Goal: Task Accomplishment & Management: Complete application form

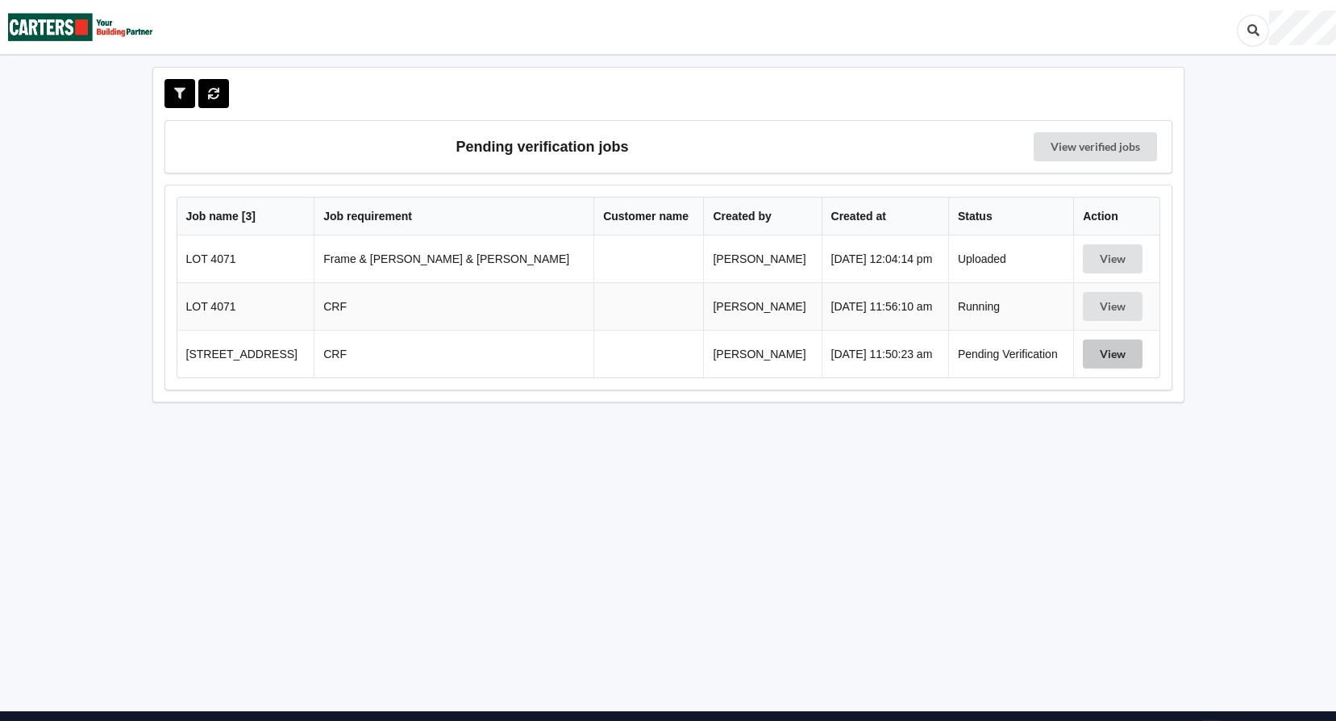
click at [1092, 358] on button "View" at bounding box center [1113, 353] width 60 height 29
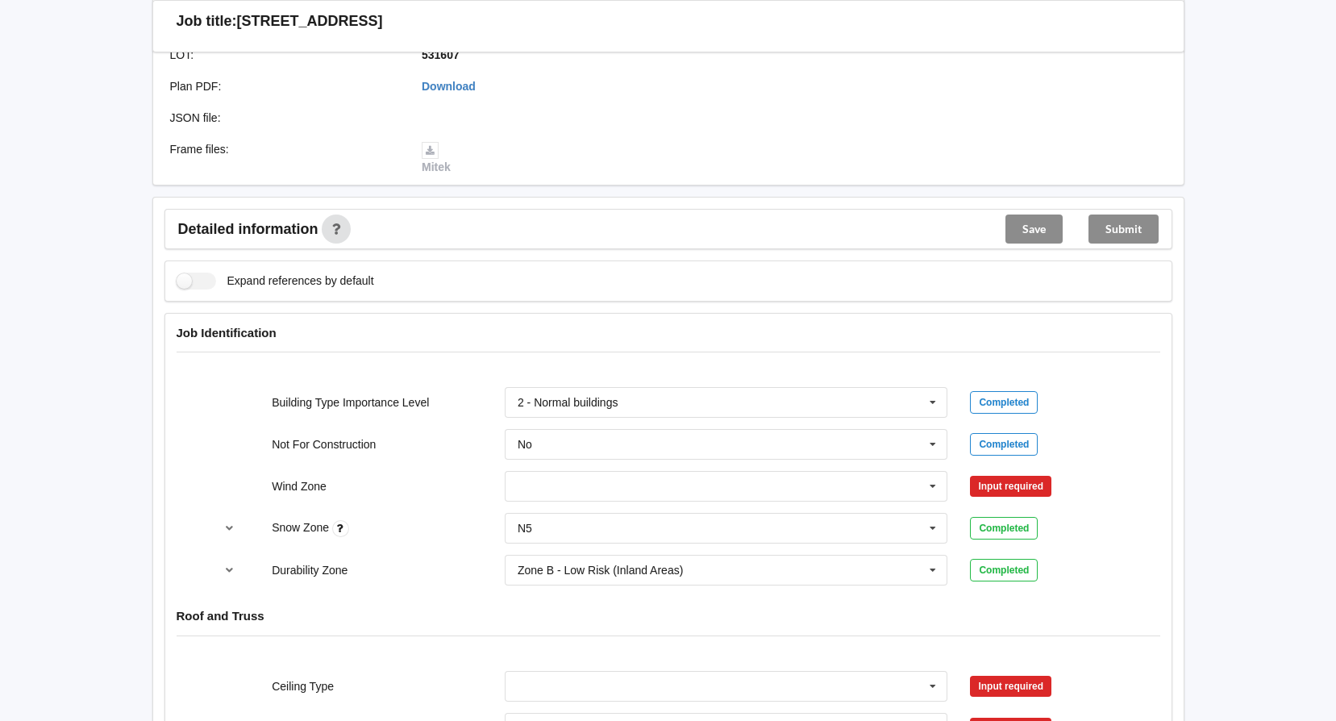
scroll to position [484, 0]
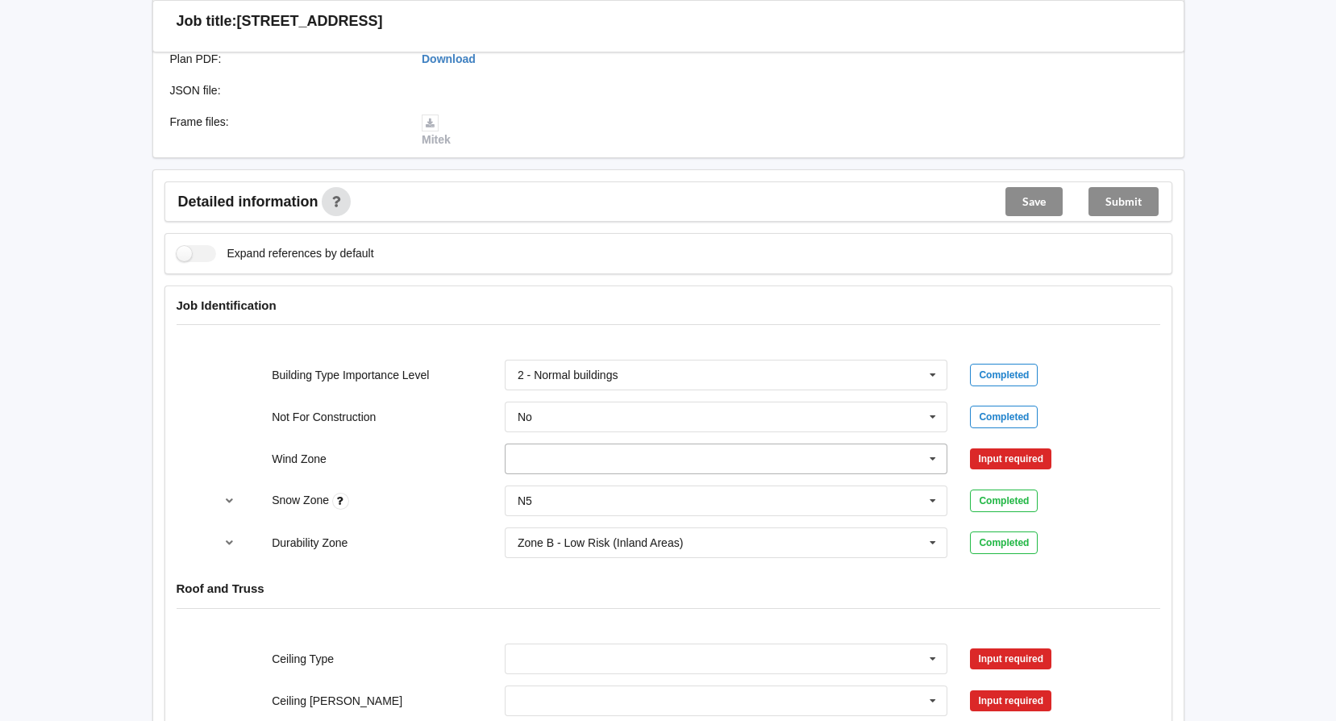
click at [922, 459] on icon at bounding box center [933, 459] width 24 height 30
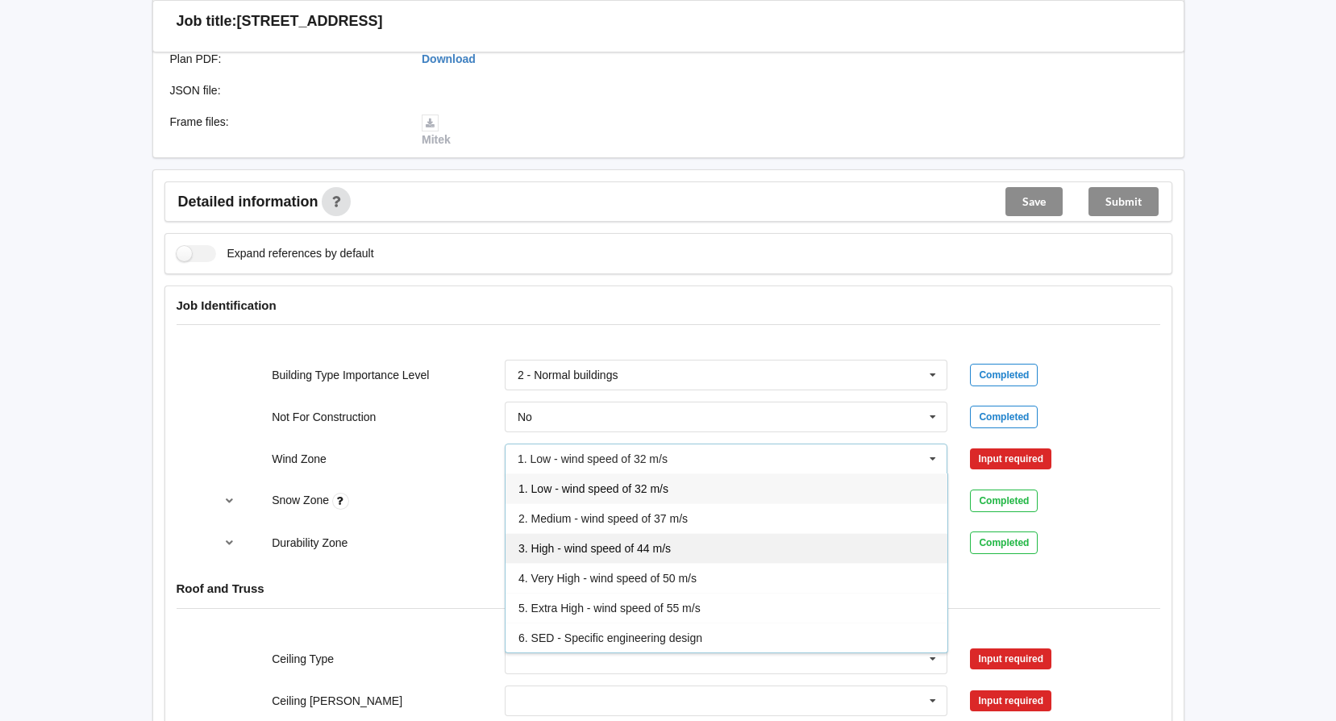
click at [666, 547] on span "3. High - wind speed of 44 m/s" at bounding box center [594, 548] width 152 height 13
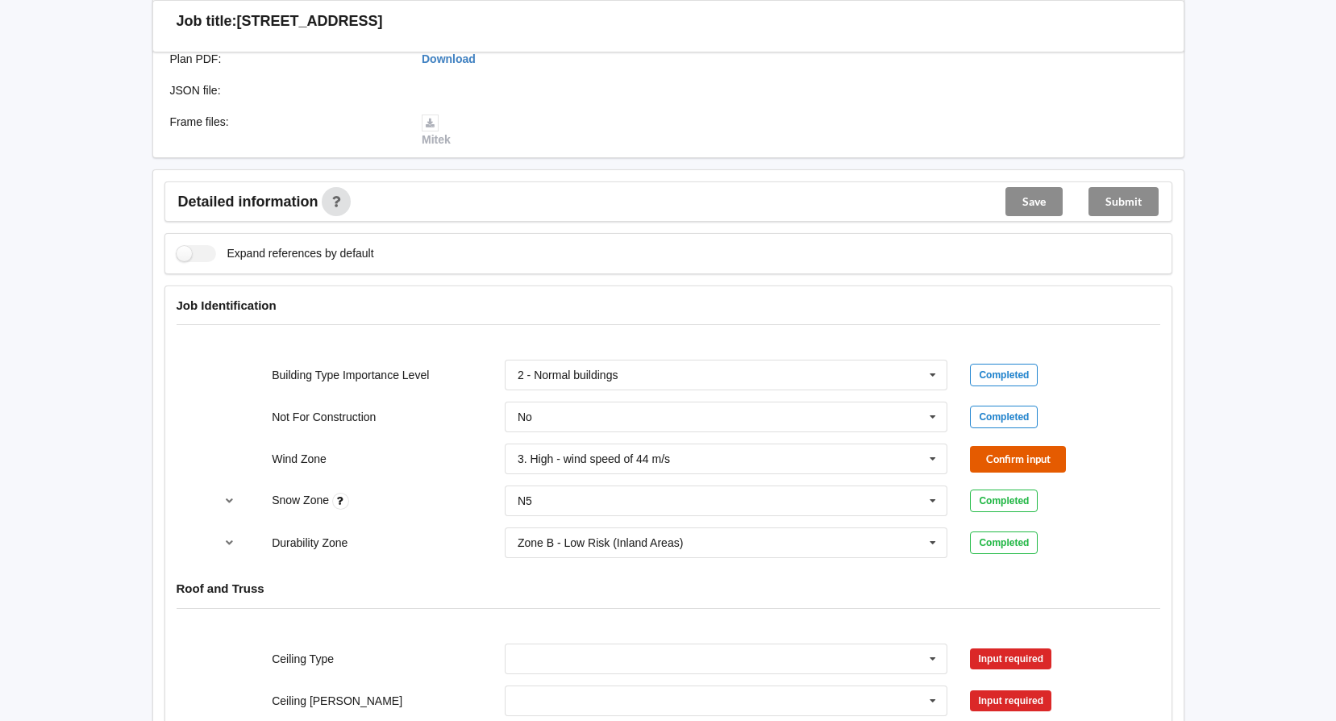
click at [1040, 462] on button "Confirm input" at bounding box center [1018, 459] width 96 height 27
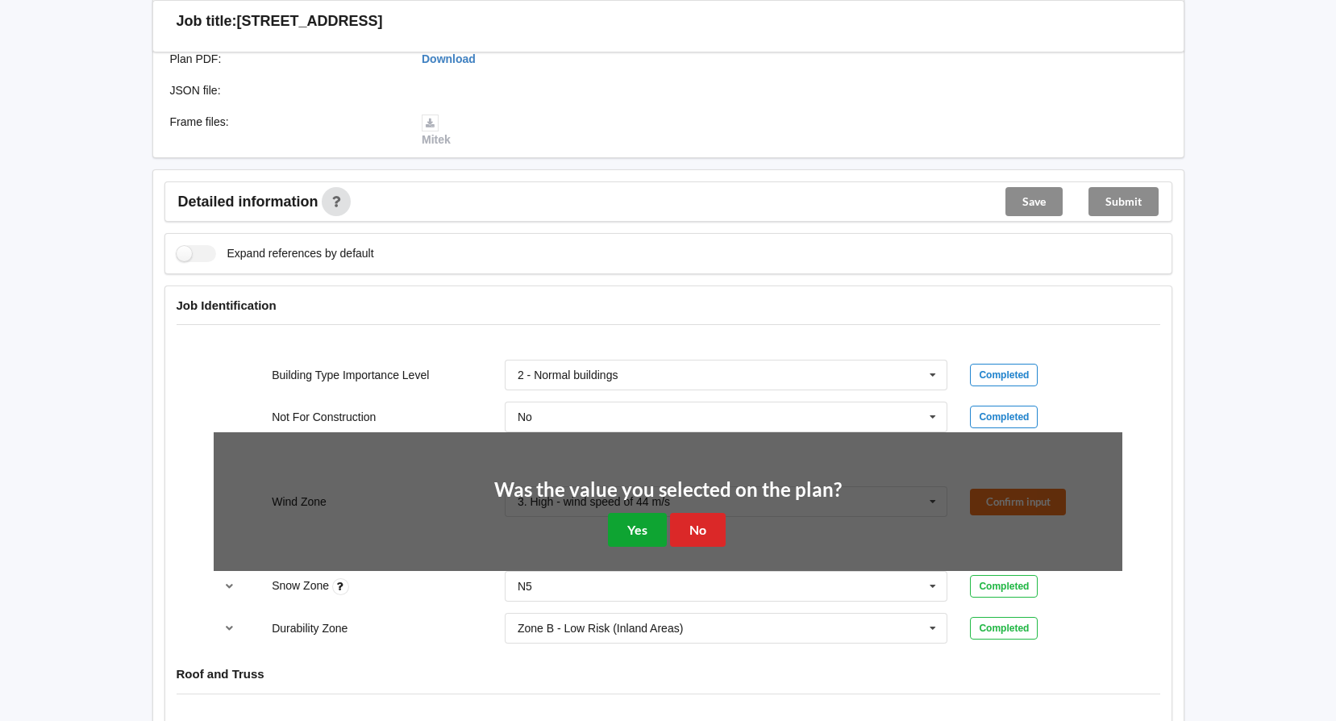
click at [643, 528] on button "Yes" at bounding box center [637, 529] width 59 height 33
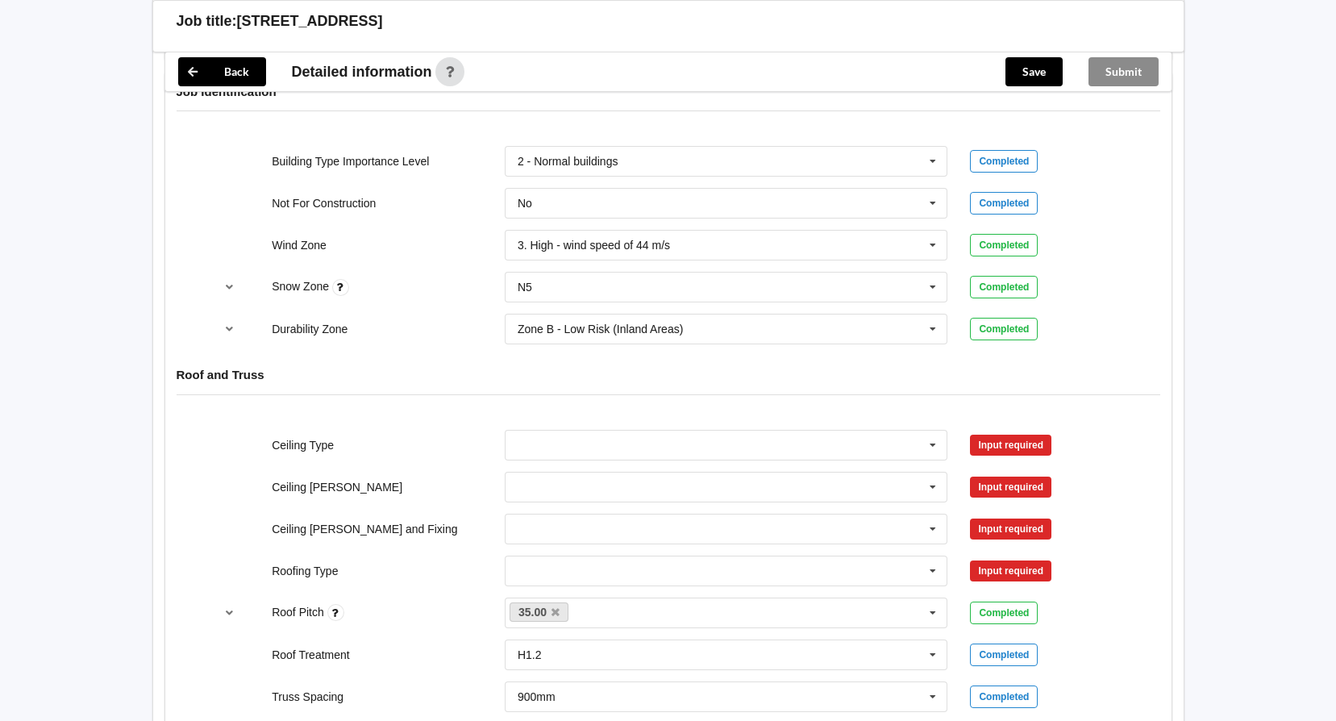
scroll to position [726, 0]
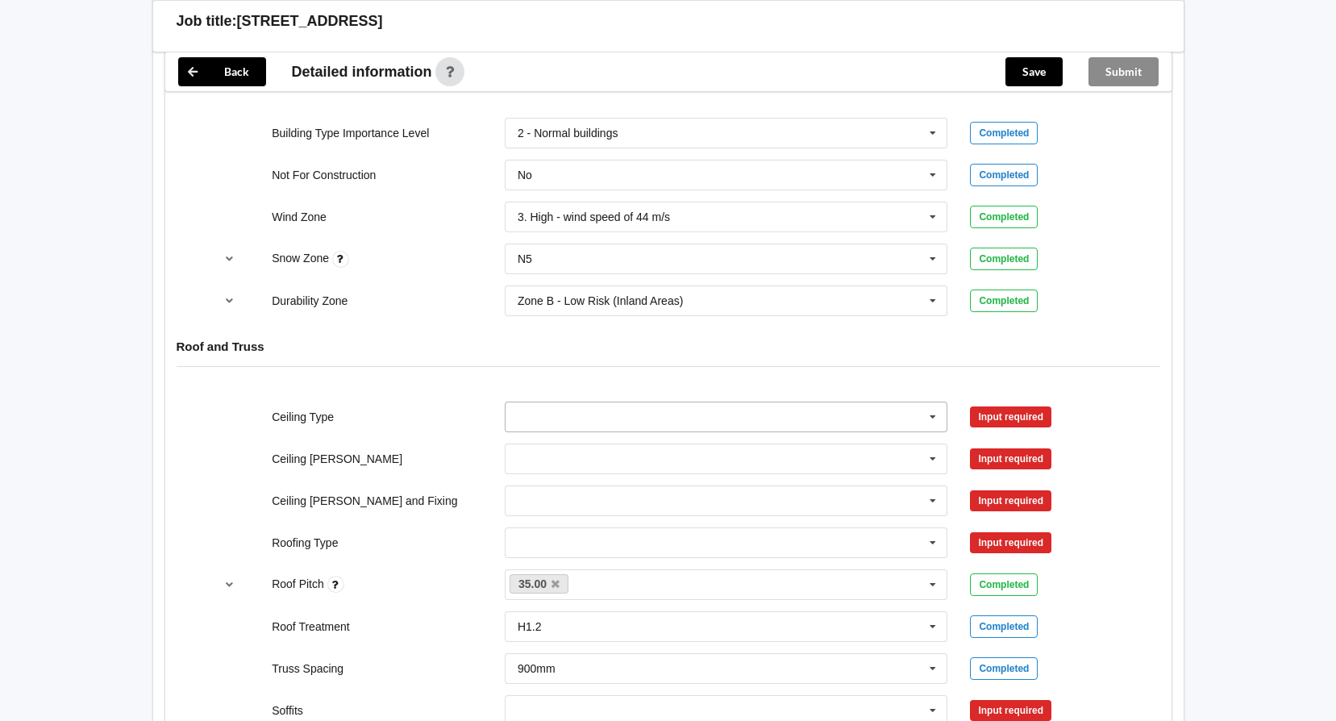
click at [933, 416] on icon at bounding box center [933, 417] width 24 height 30
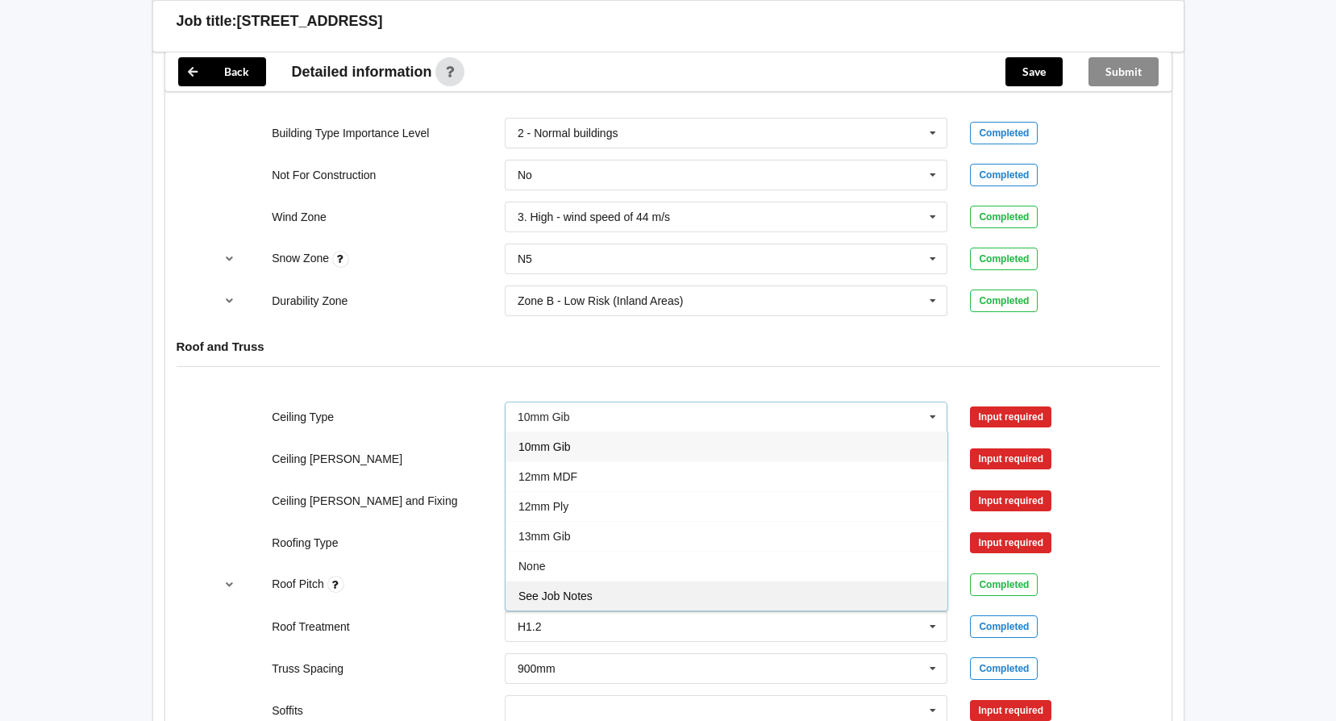
click at [622, 596] on div "See Job Notes" at bounding box center [727, 596] width 442 height 30
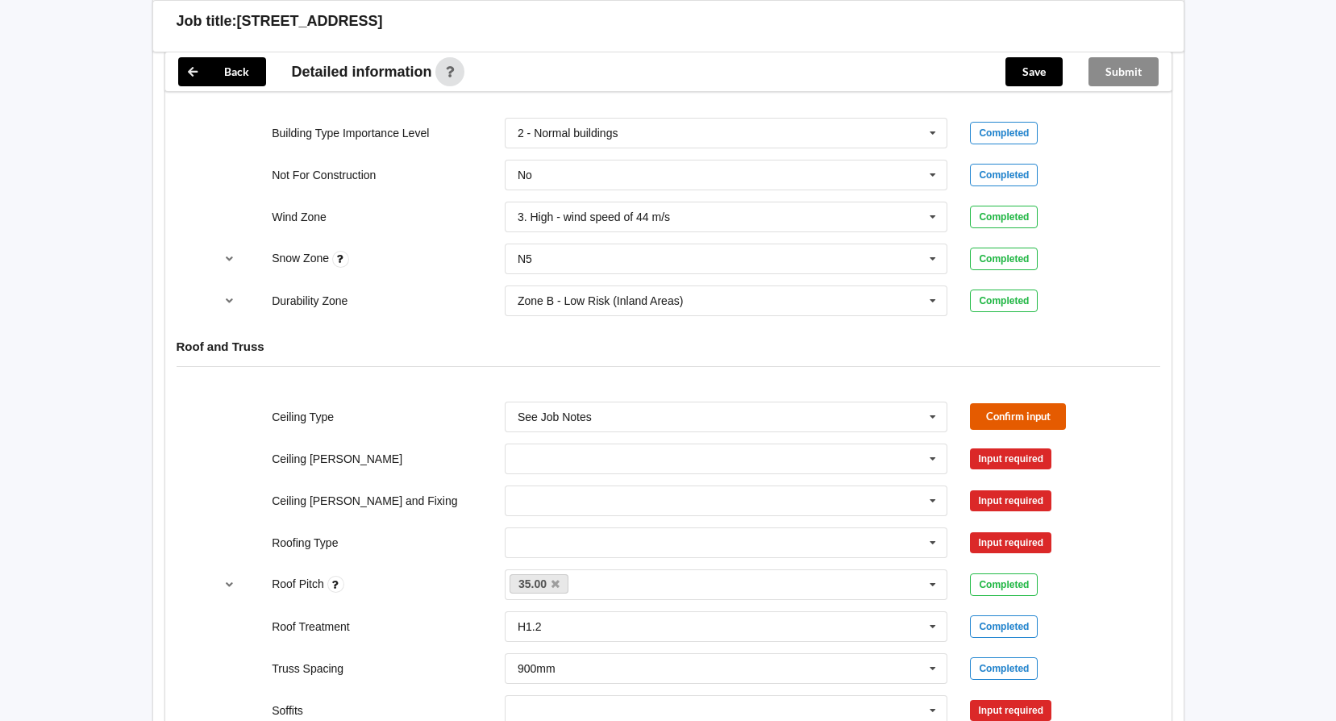
click at [1029, 412] on button "Confirm input" at bounding box center [1018, 416] width 96 height 27
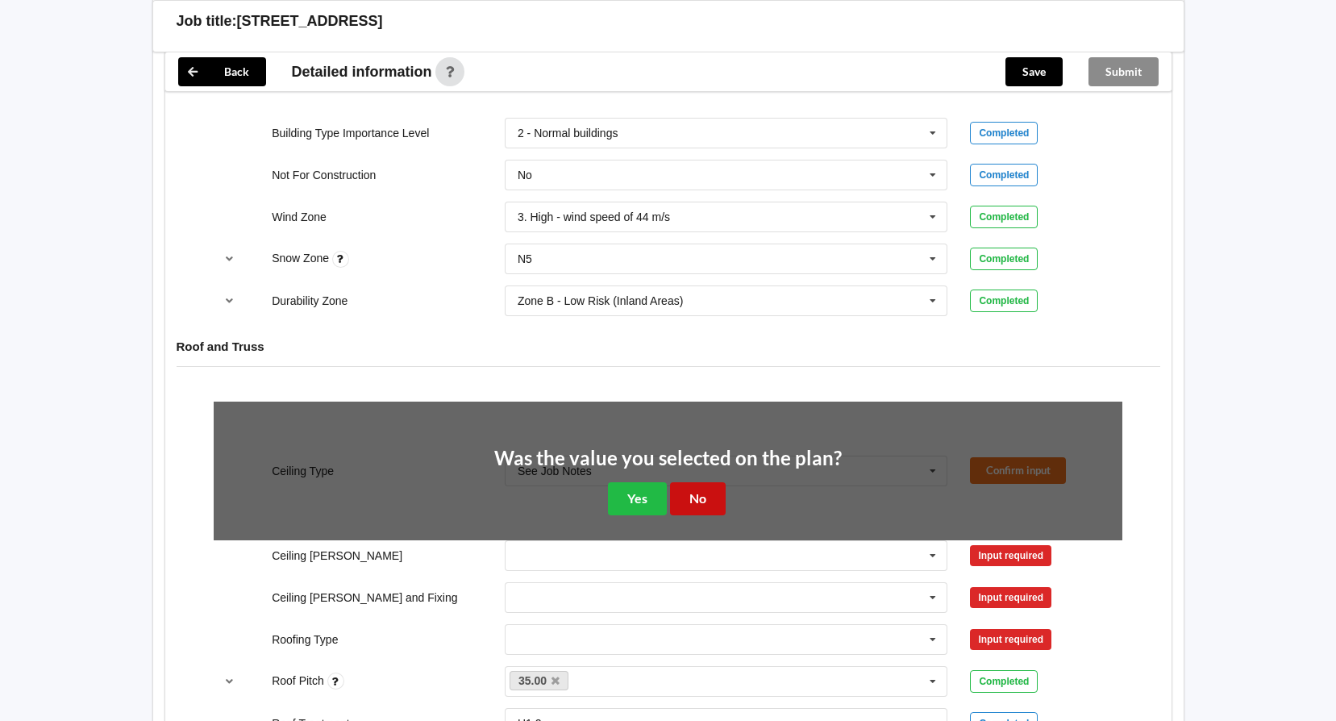
click at [702, 495] on button "No" at bounding box center [698, 498] width 56 height 33
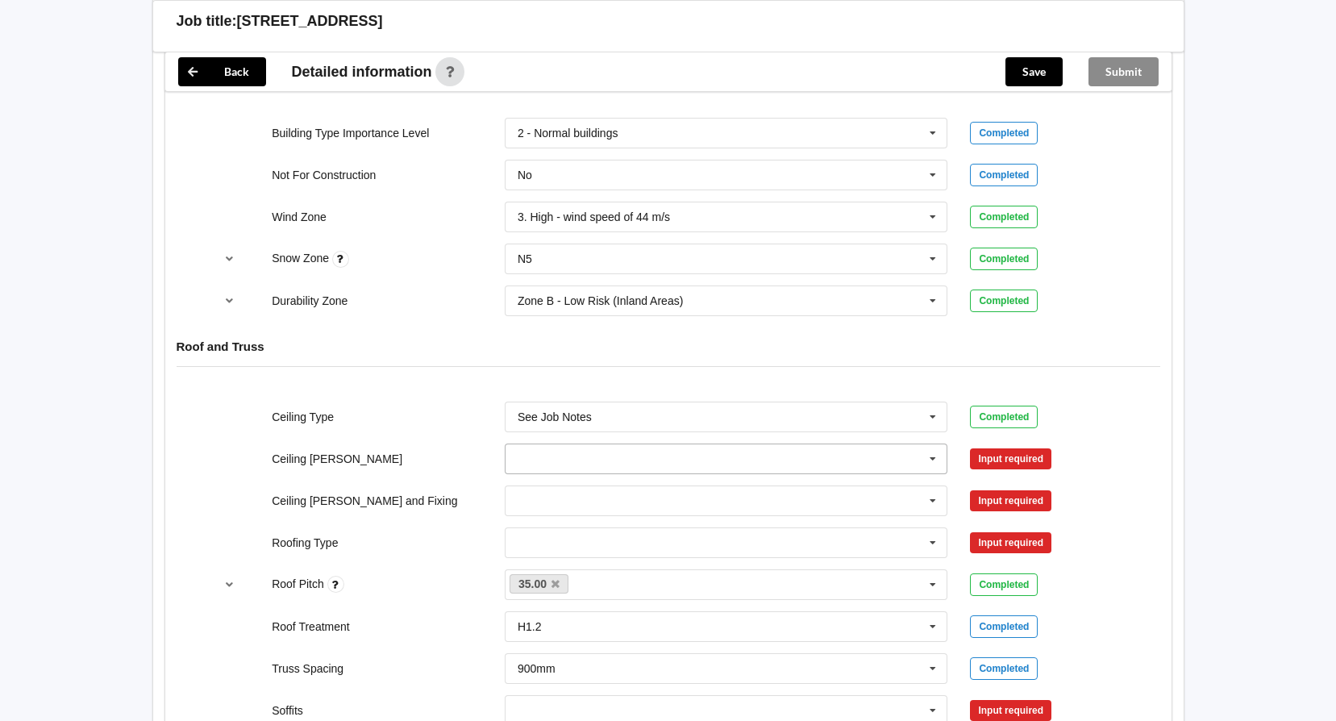
click at [928, 460] on icon at bounding box center [933, 459] width 24 height 30
click at [558, 548] on div "600mm" at bounding box center [727, 548] width 442 height 30
click at [1013, 460] on button "Confirm input" at bounding box center [1018, 458] width 96 height 27
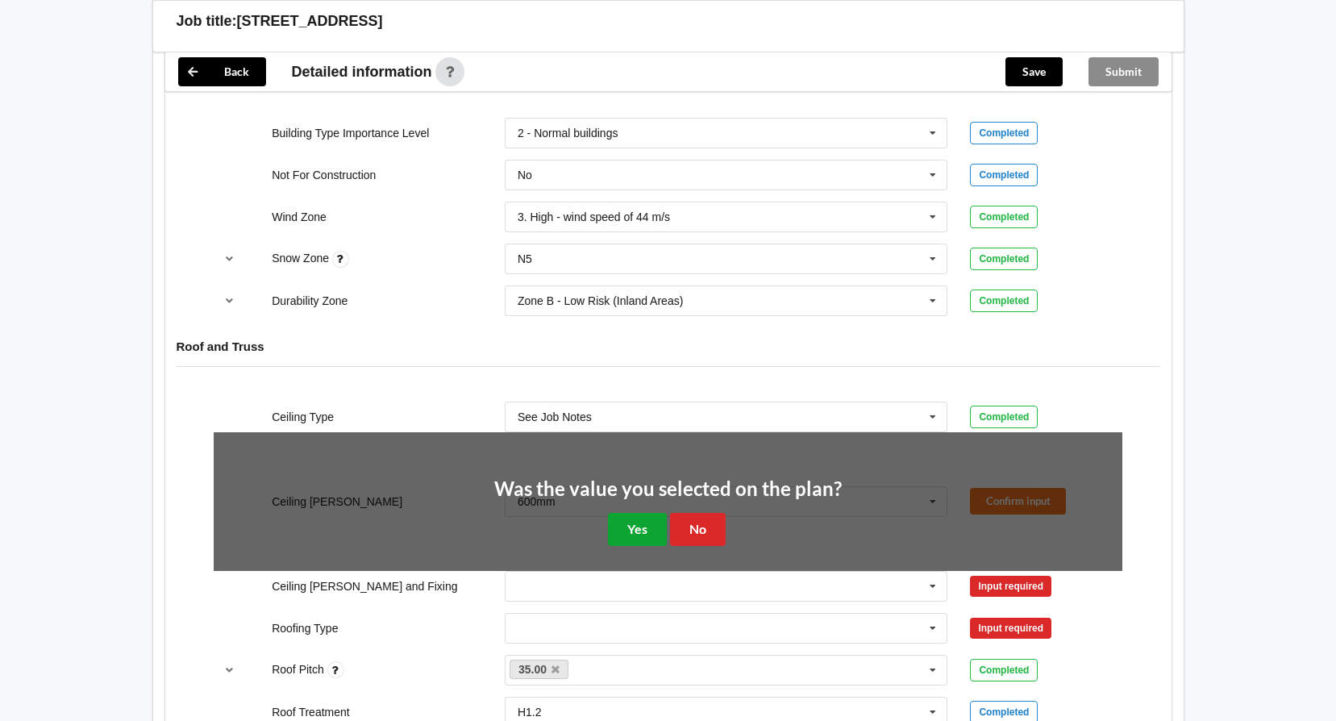
click at [643, 526] on button "Yes" at bounding box center [637, 529] width 59 height 33
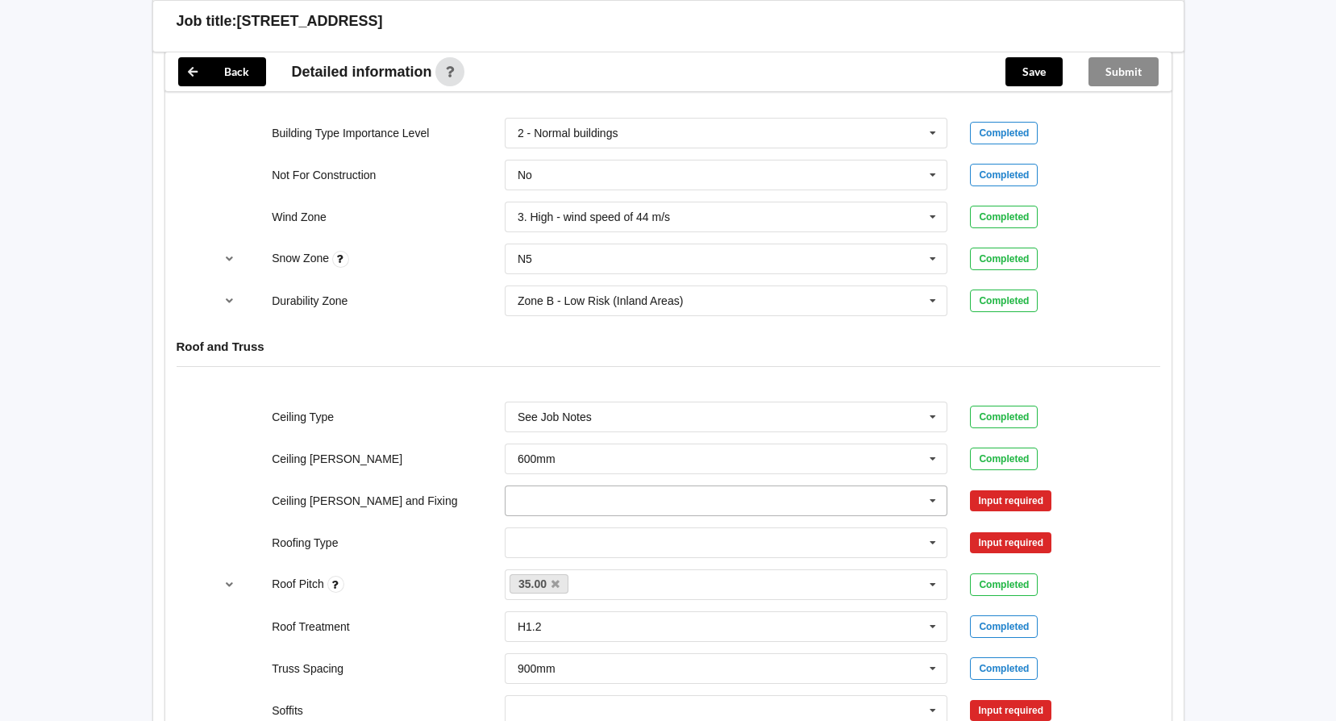
click at [933, 506] on icon at bounding box center [933, 501] width 24 height 30
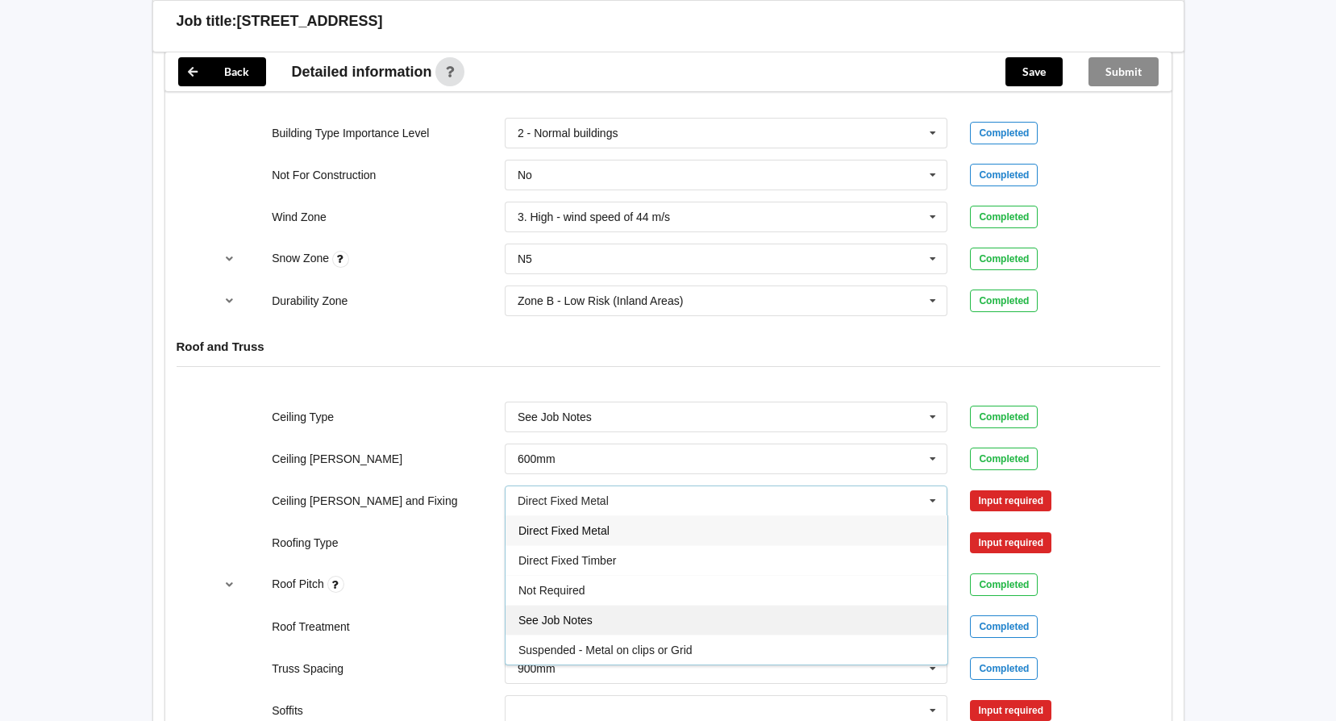
click at [564, 618] on span "See Job Notes" at bounding box center [555, 620] width 74 height 13
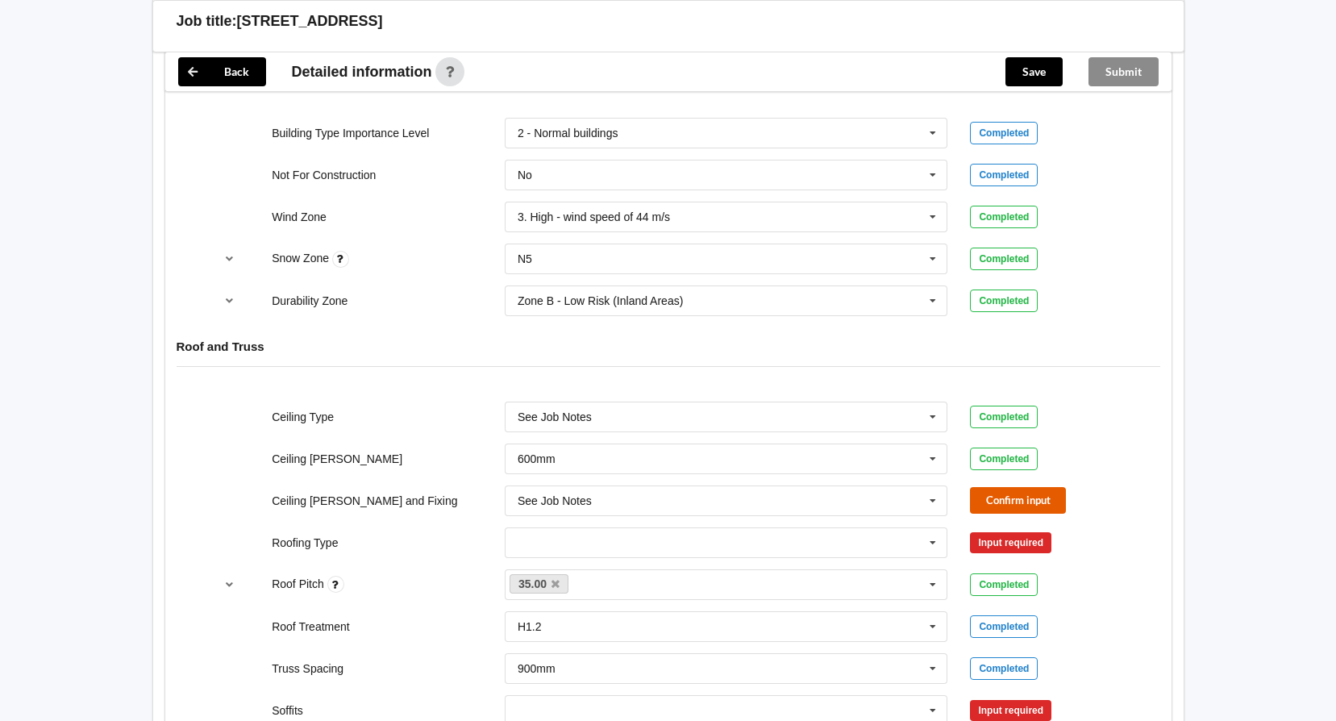
click at [1046, 498] on button "Confirm input" at bounding box center [1018, 500] width 96 height 27
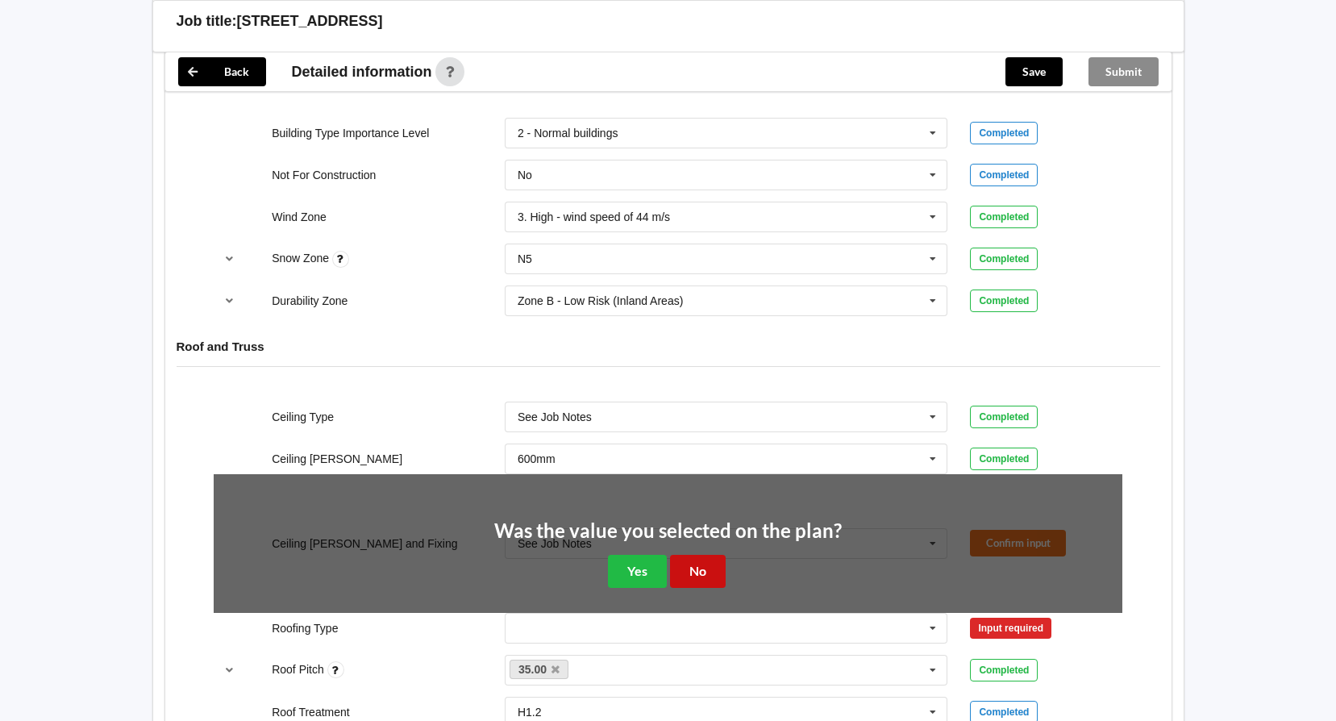
click at [700, 563] on button "No" at bounding box center [698, 571] width 56 height 33
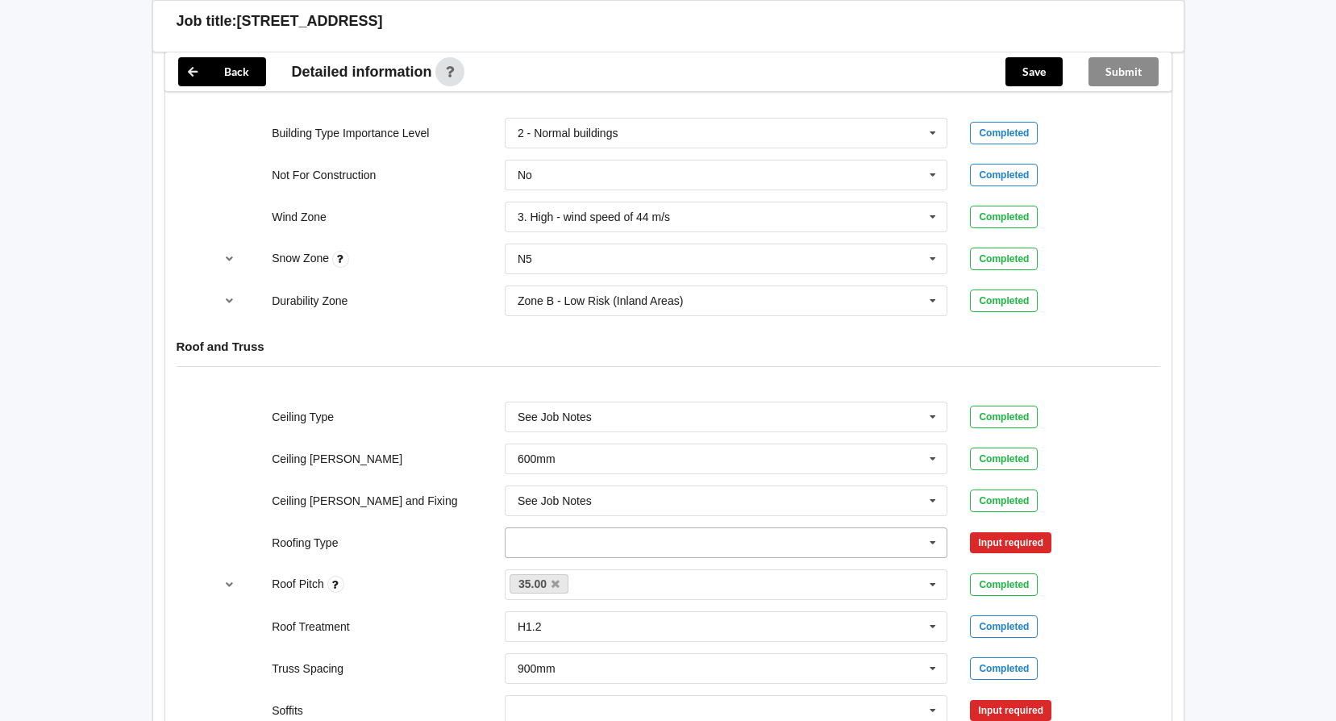
click at [930, 540] on icon at bounding box center [933, 543] width 24 height 30
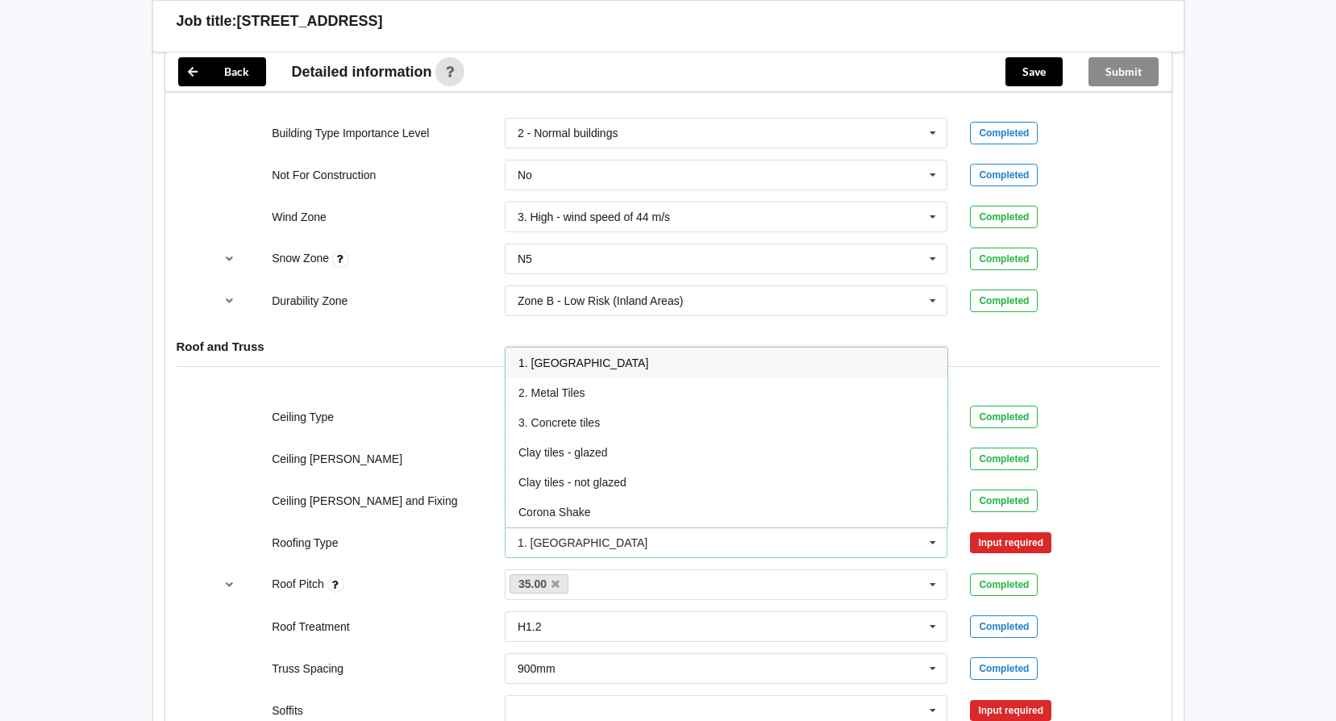
click at [585, 357] on div "1. [GEOGRAPHIC_DATA]" at bounding box center [727, 362] width 442 height 30
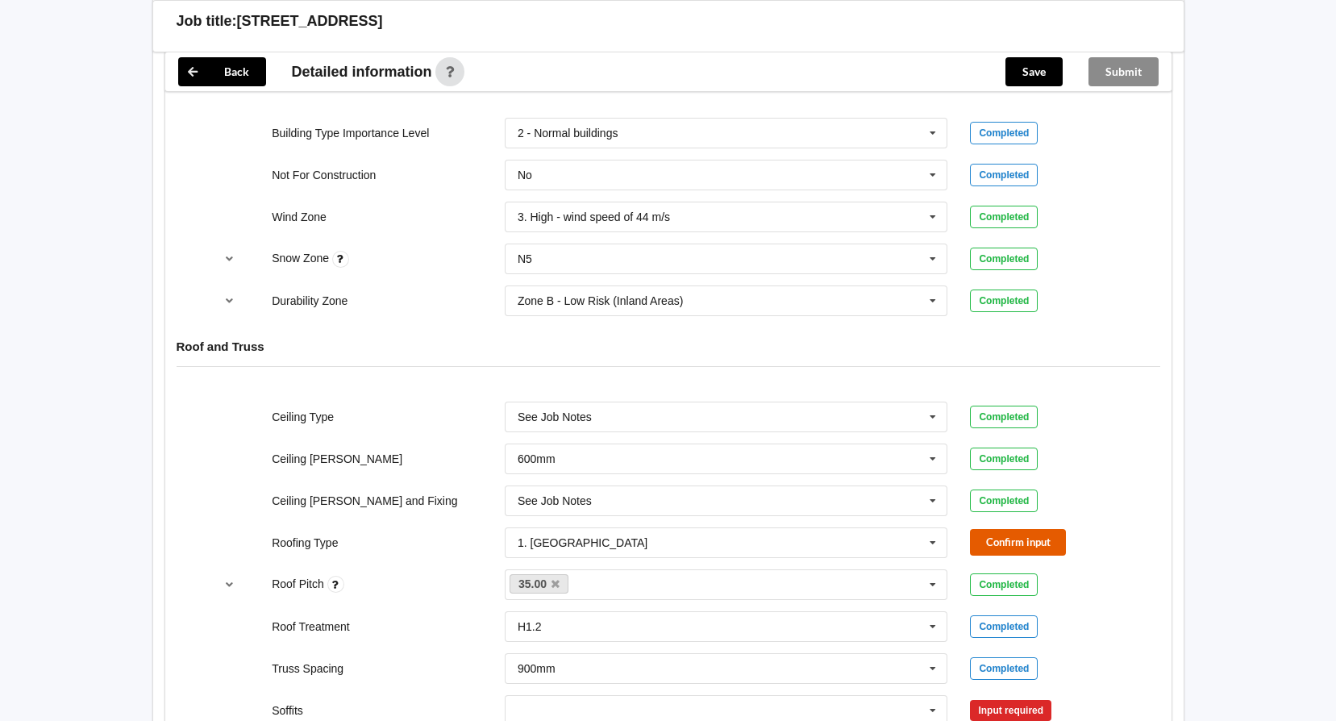
click at [989, 540] on button "Confirm input" at bounding box center [1018, 542] width 96 height 27
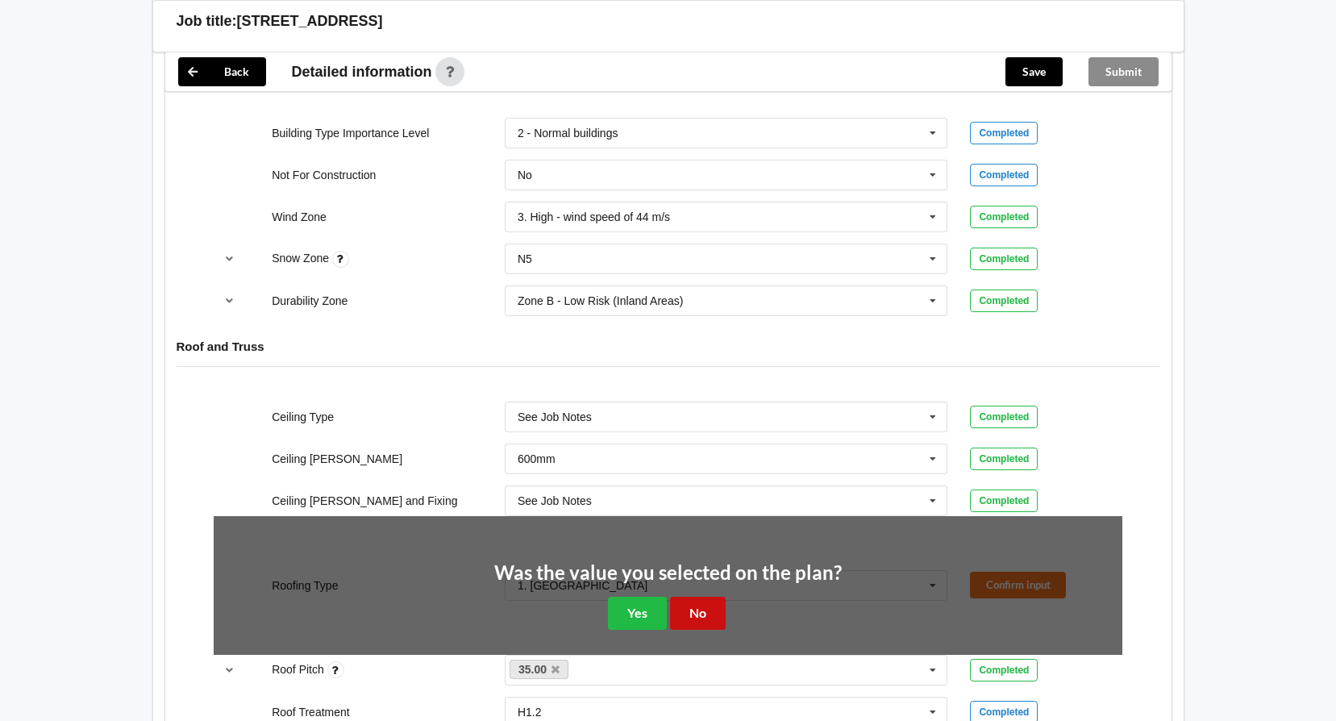
click at [689, 610] on button "No" at bounding box center [698, 613] width 56 height 33
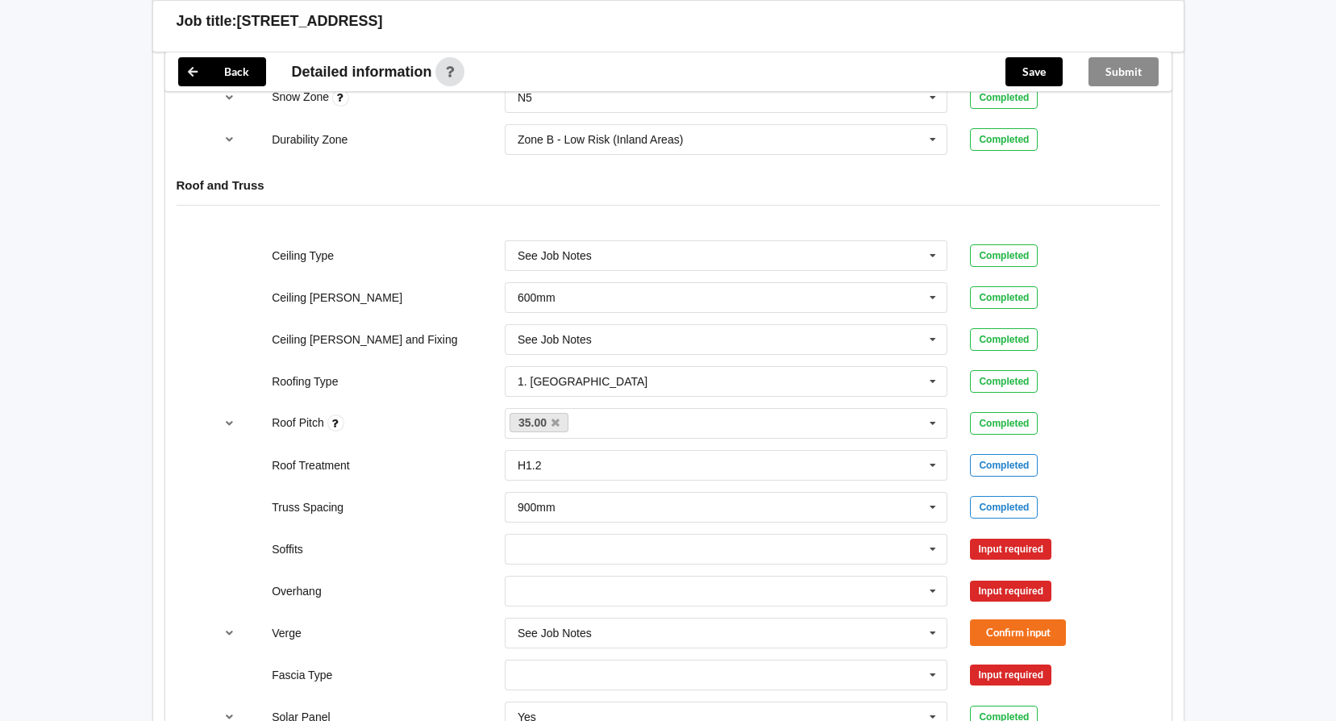
scroll to position [968, 0]
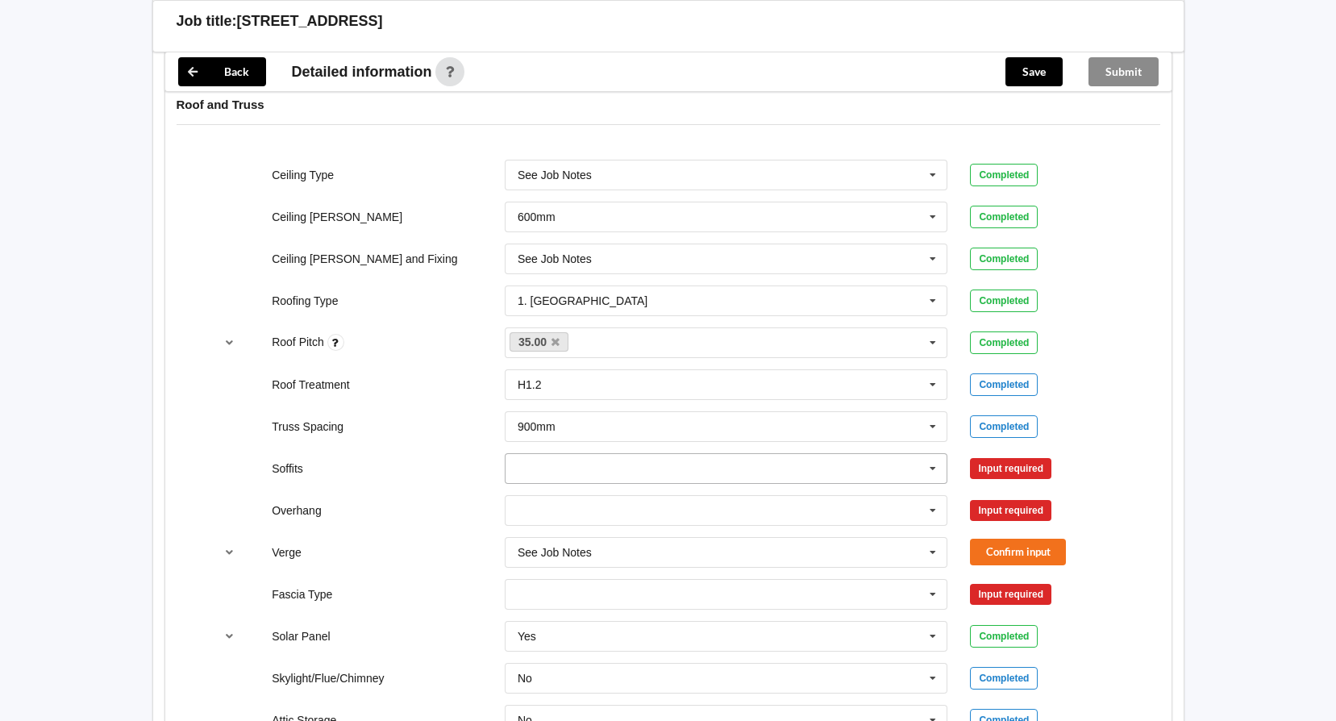
click at [927, 468] on icon at bounding box center [933, 469] width 24 height 30
click at [621, 500] on div "Boxed" at bounding box center [727, 498] width 442 height 30
click at [1004, 469] on button "Confirm input" at bounding box center [1018, 468] width 96 height 27
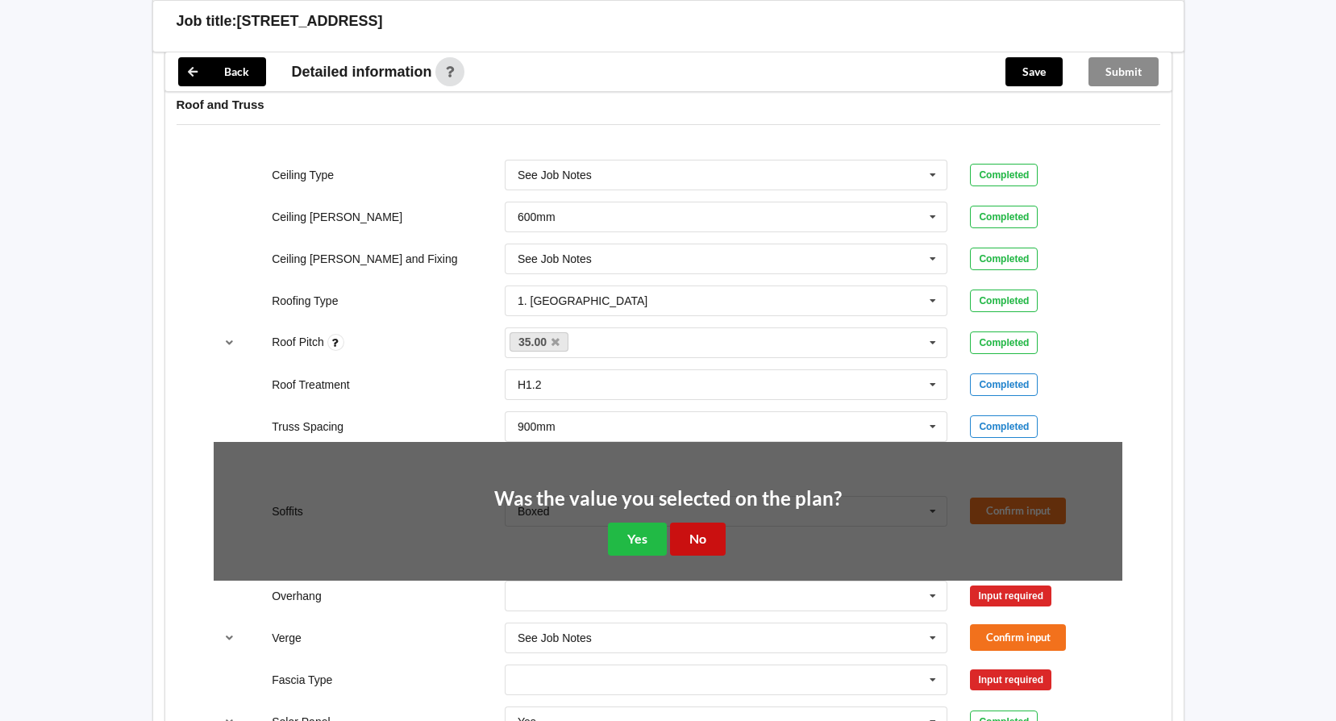
click at [689, 538] on button "No" at bounding box center [698, 538] width 56 height 33
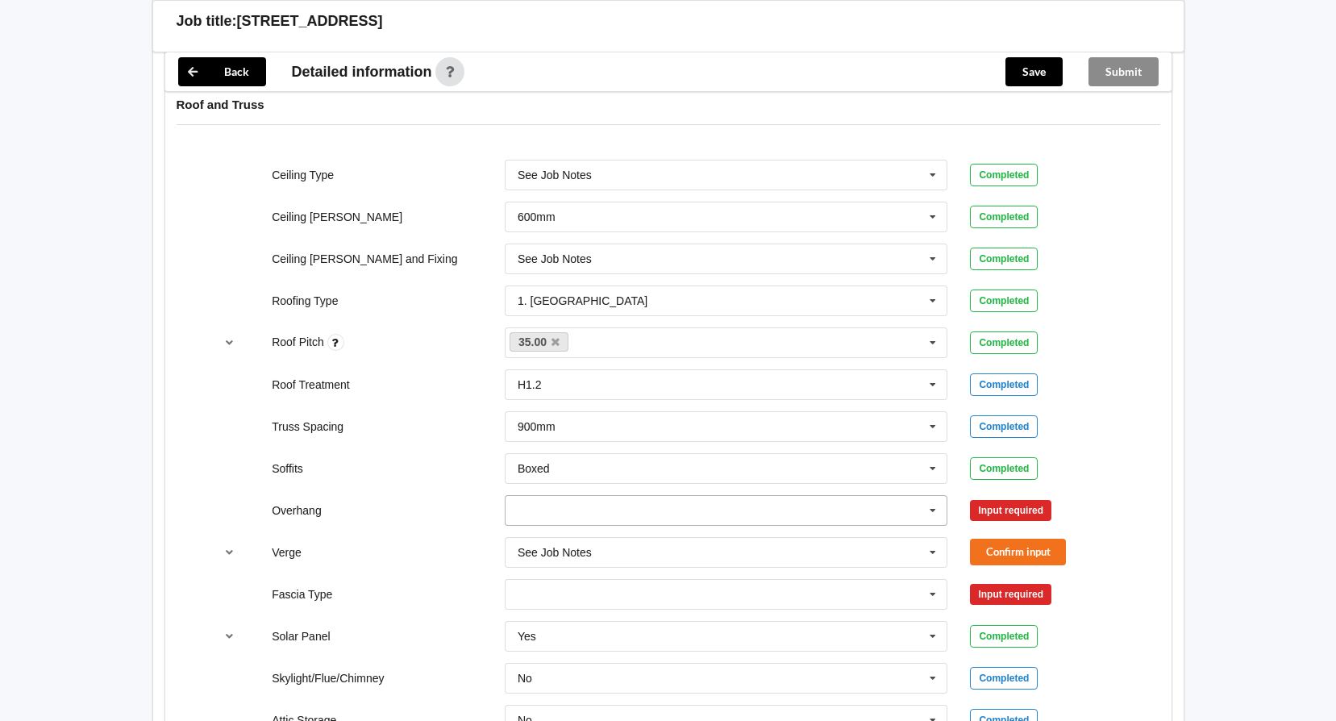
click at [931, 515] on icon at bounding box center [933, 511] width 24 height 30
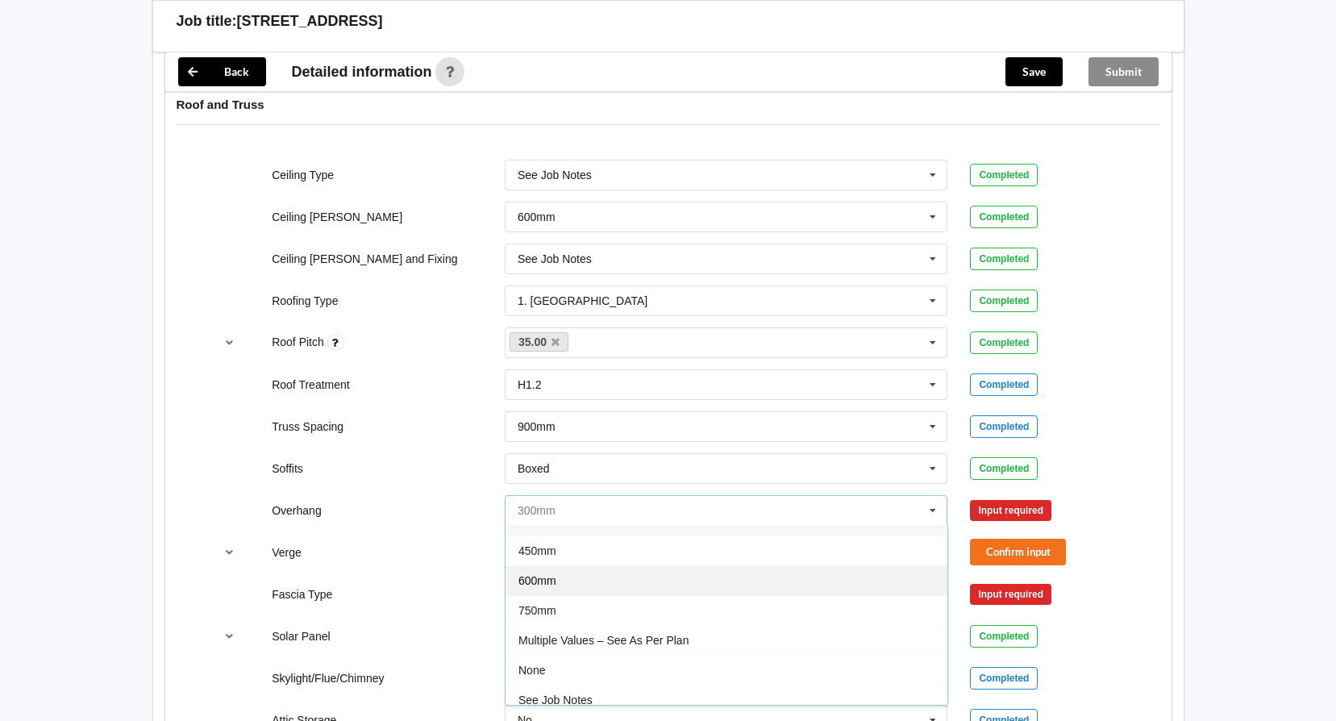
scroll to position [29, 0]
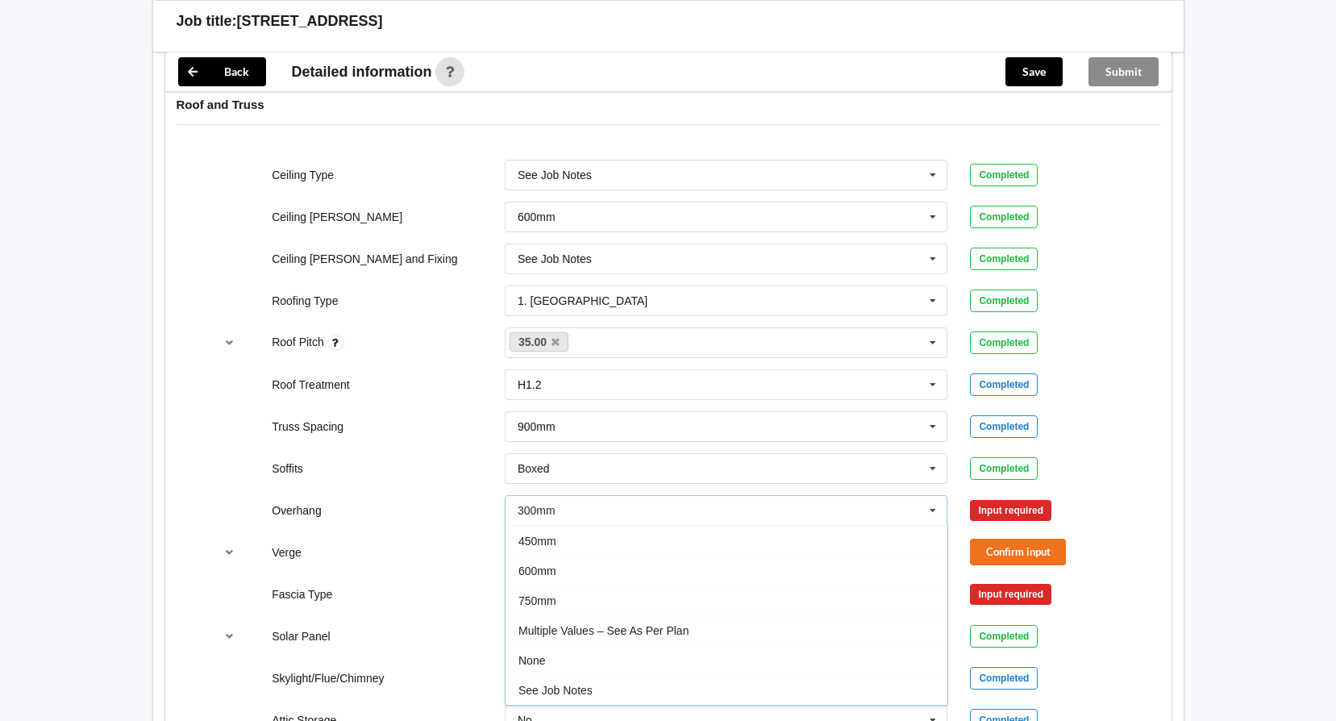
click at [621, 694] on div "See Job Notes" at bounding box center [727, 690] width 442 height 30
click at [1047, 501] on button "Confirm input" at bounding box center [1018, 510] width 96 height 27
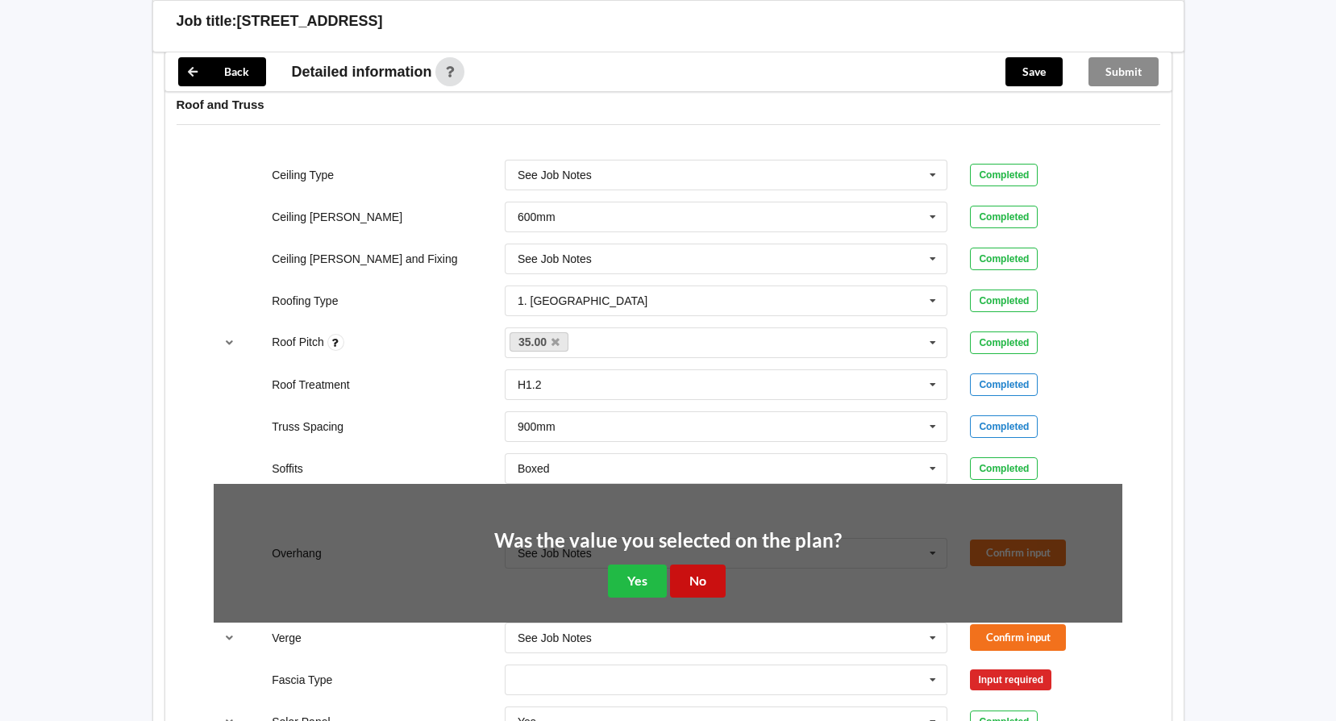
click at [693, 574] on button "No" at bounding box center [698, 580] width 56 height 33
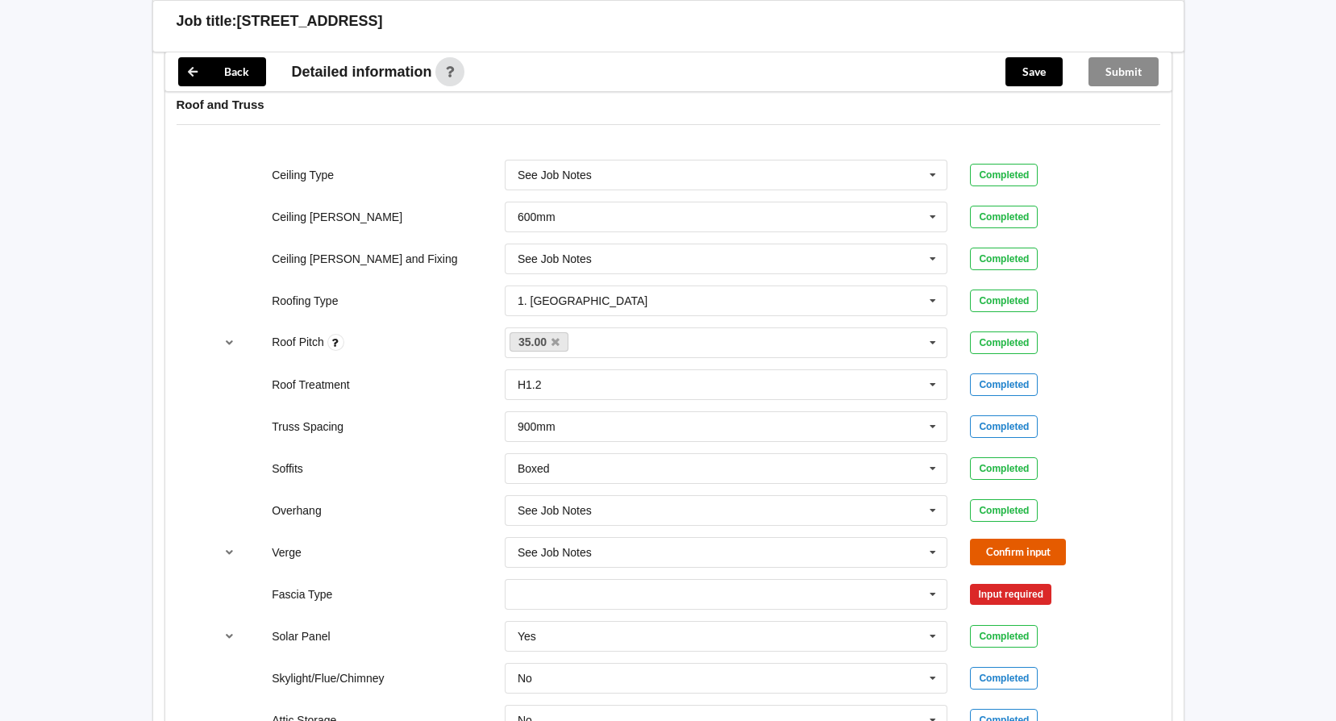
click at [1047, 547] on button "Confirm input" at bounding box center [1018, 552] width 96 height 27
click at [928, 587] on icon at bounding box center [933, 595] width 24 height 30
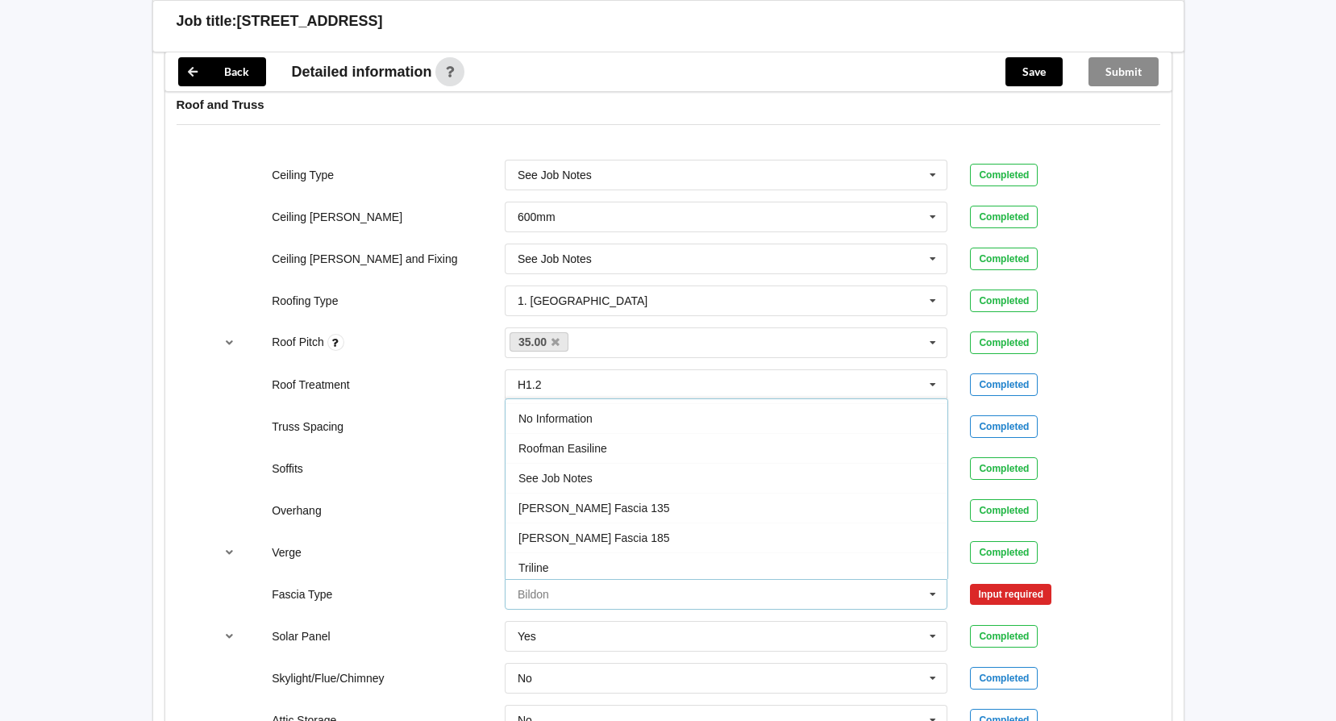
scroll to position [536, 0]
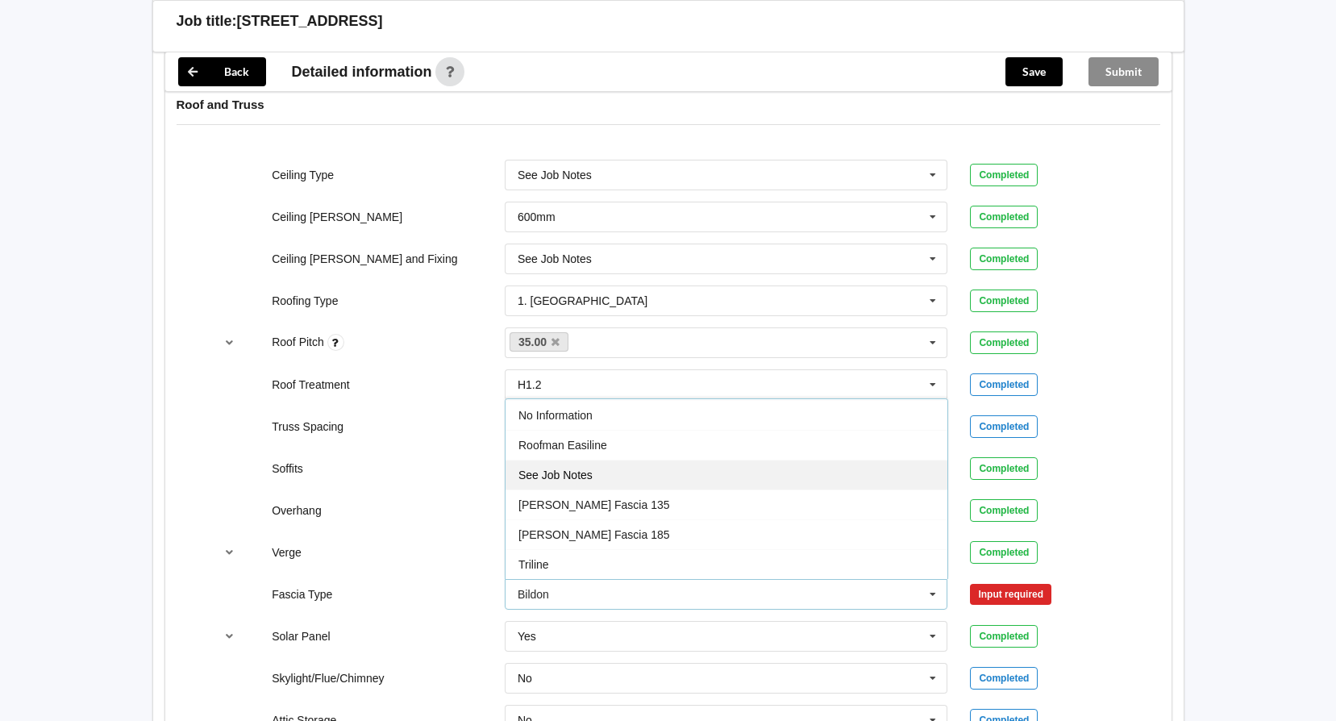
click at [650, 472] on div "See Job Notes" at bounding box center [727, 475] width 442 height 30
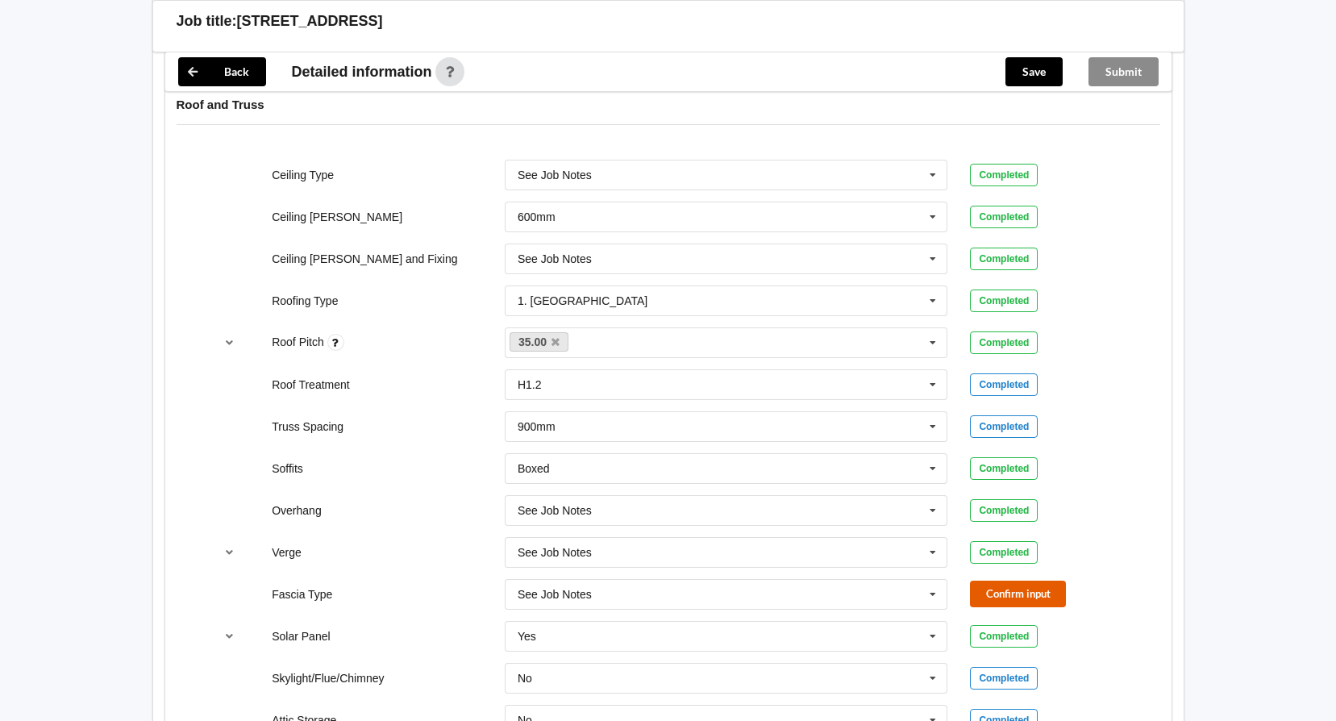
click at [1037, 594] on button "Confirm input" at bounding box center [1018, 594] width 96 height 27
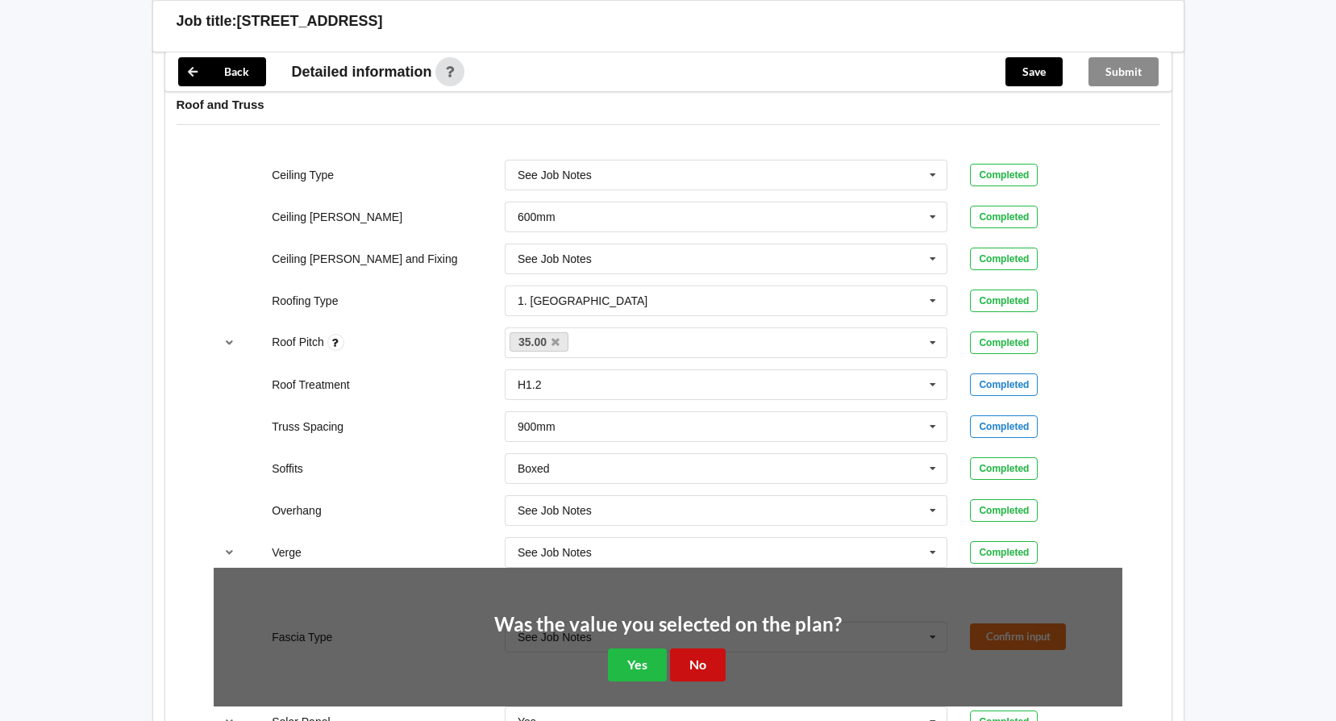
click at [704, 664] on button "No" at bounding box center [698, 664] width 56 height 33
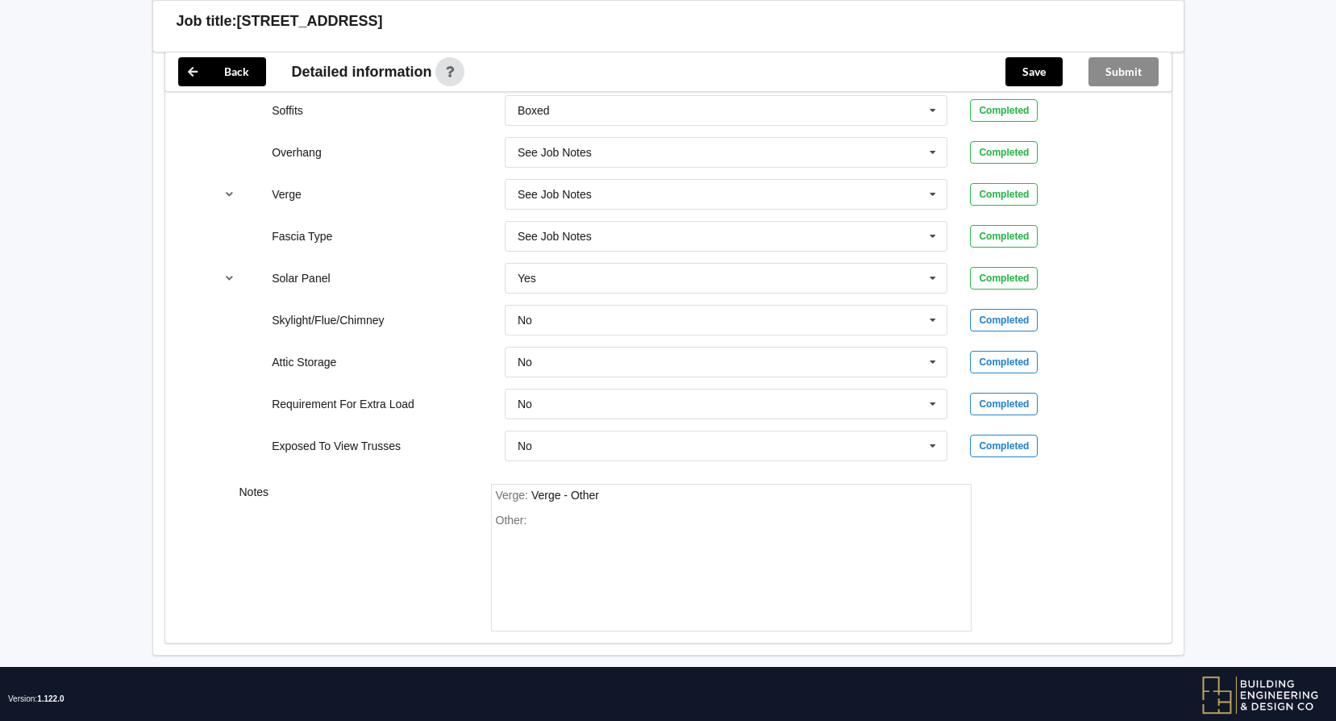
scroll to position [1352, 0]
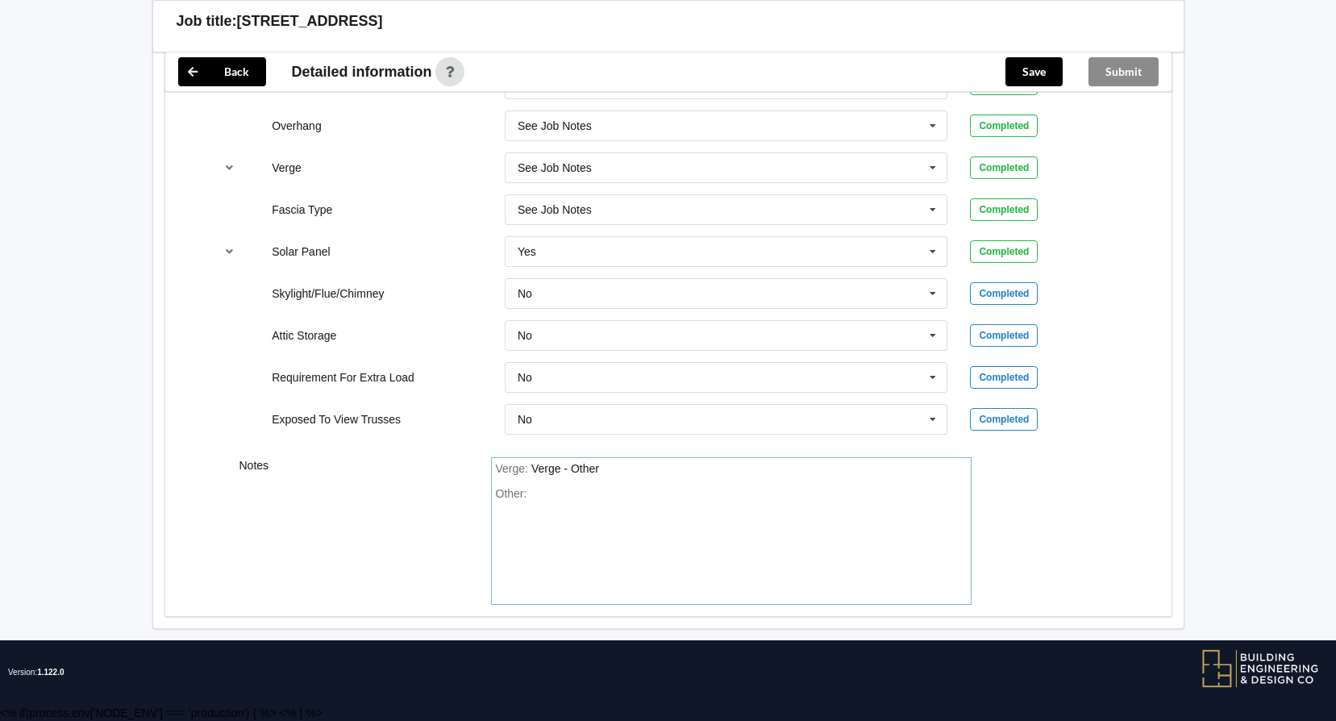
click at [575, 489] on div "Other:" at bounding box center [731, 543] width 471 height 113
click at [1026, 66] on button "Save" at bounding box center [1033, 71] width 57 height 29
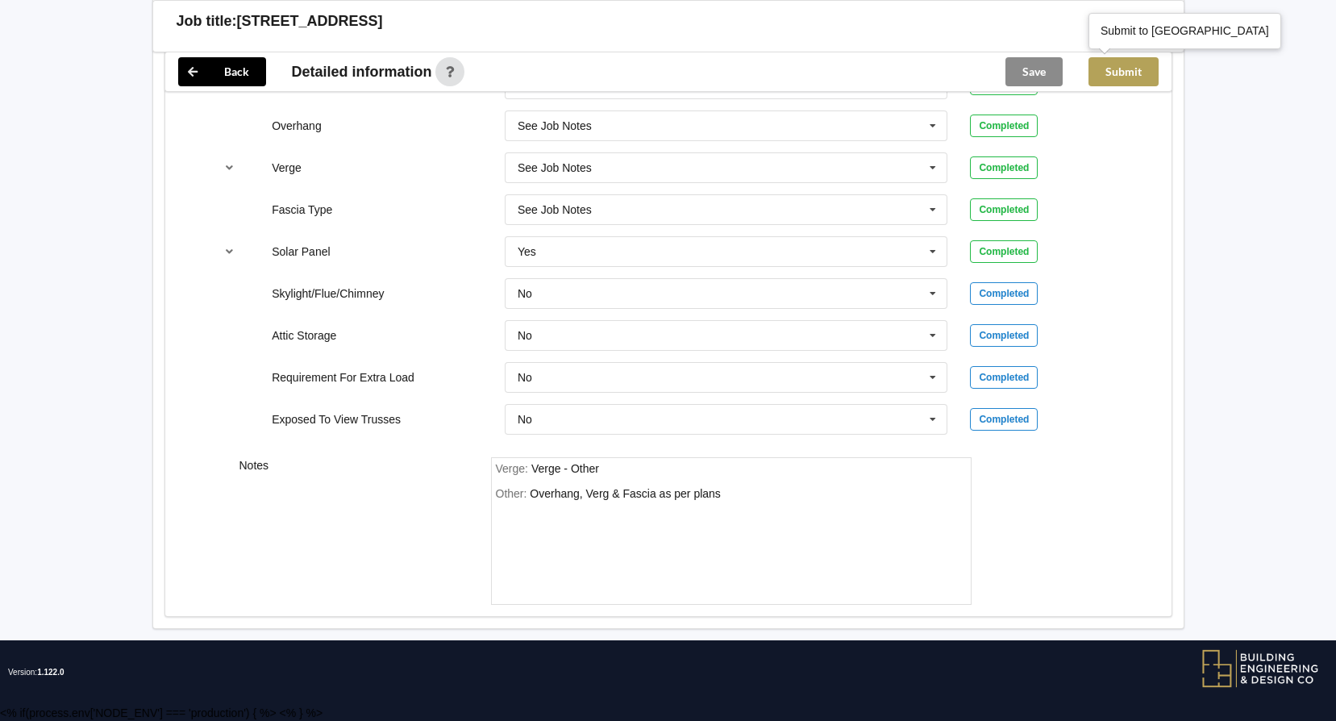
click at [1130, 67] on button "Submit" at bounding box center [1123, 71] width 70 height 29
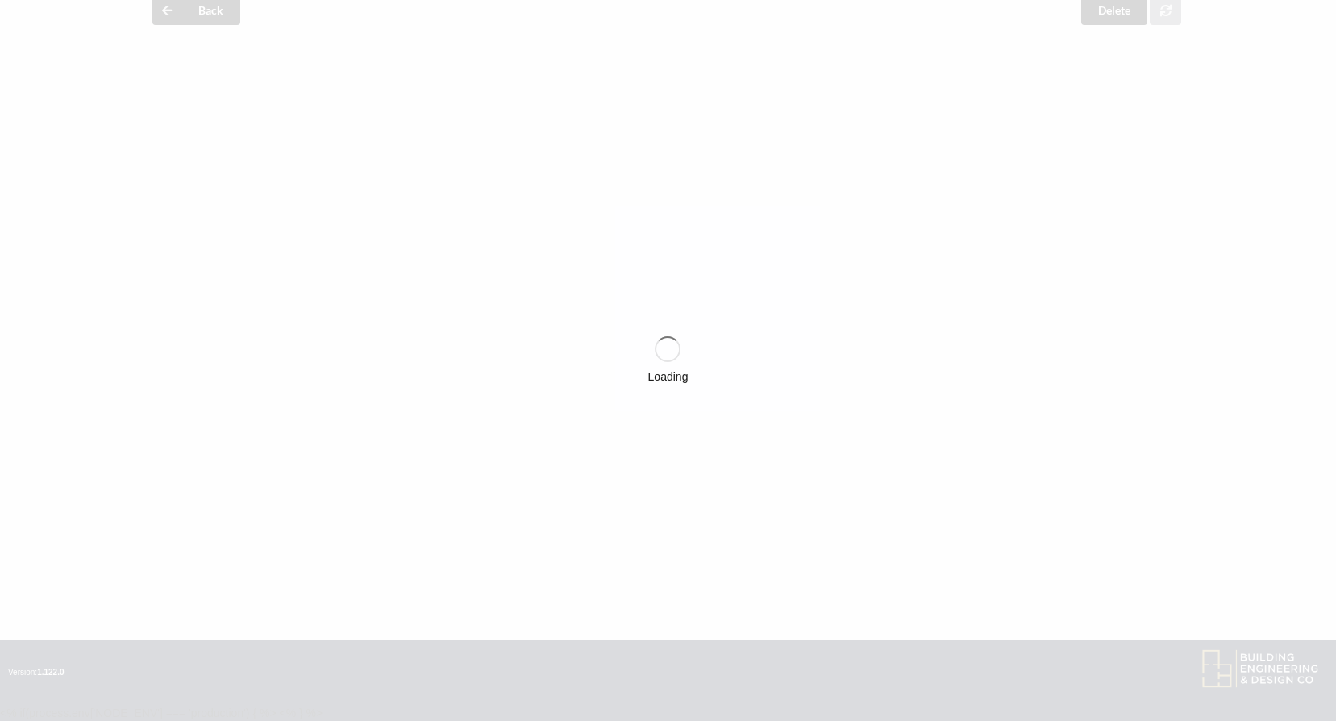
scroll to position [1278, 0]
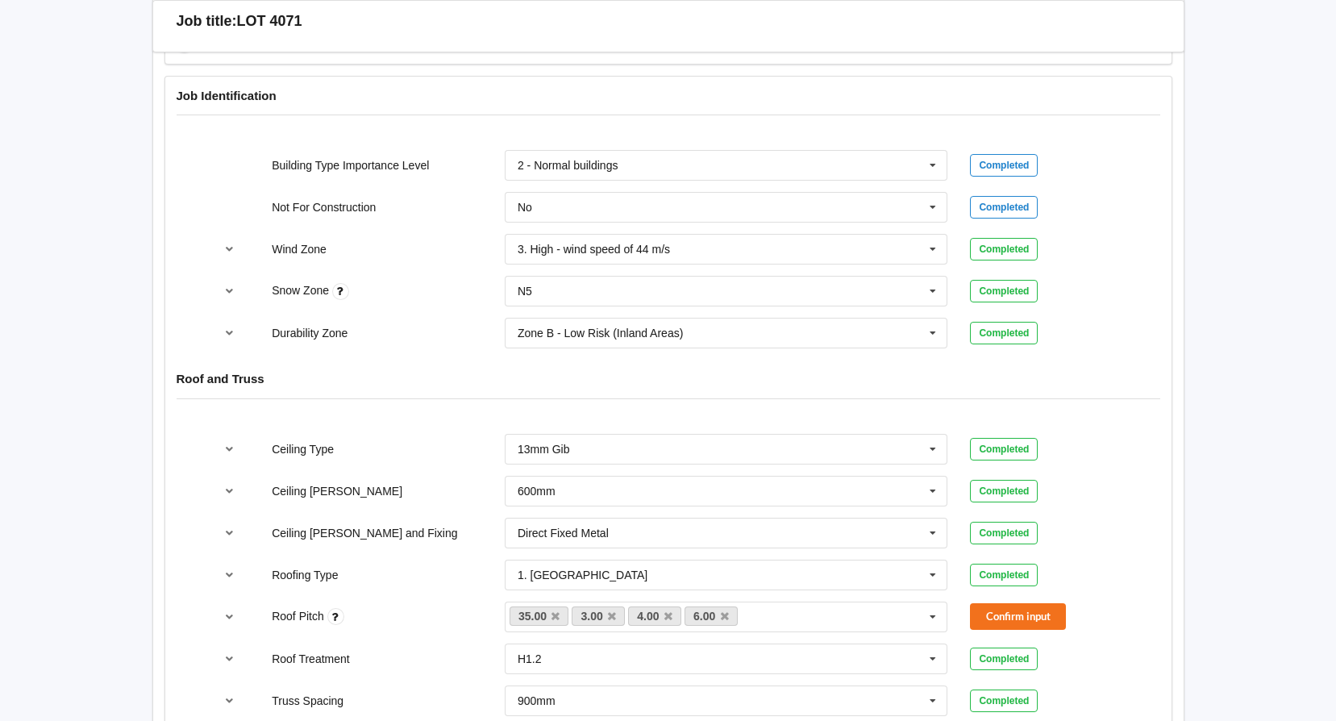
scroll to position [806, 0]
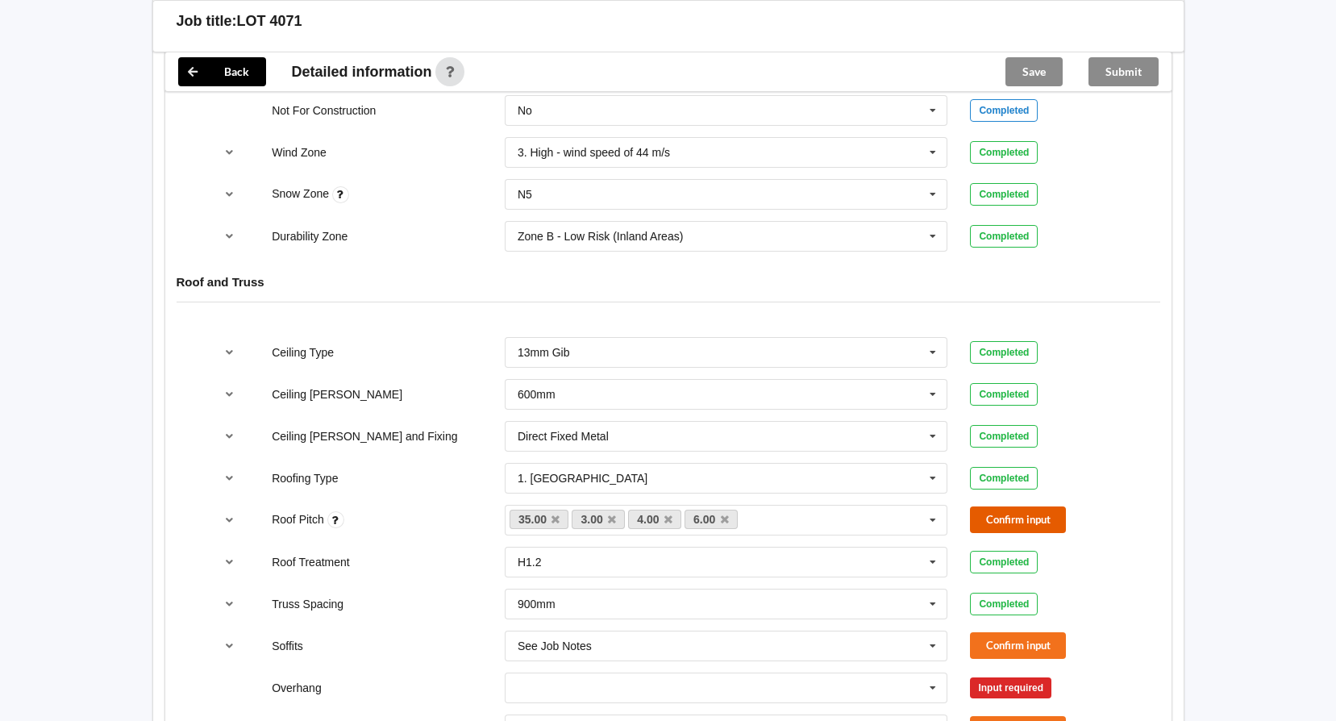
click at [1051, 506] on button "Confirm input" at bounding box center [1018, 519] width 96 height 27
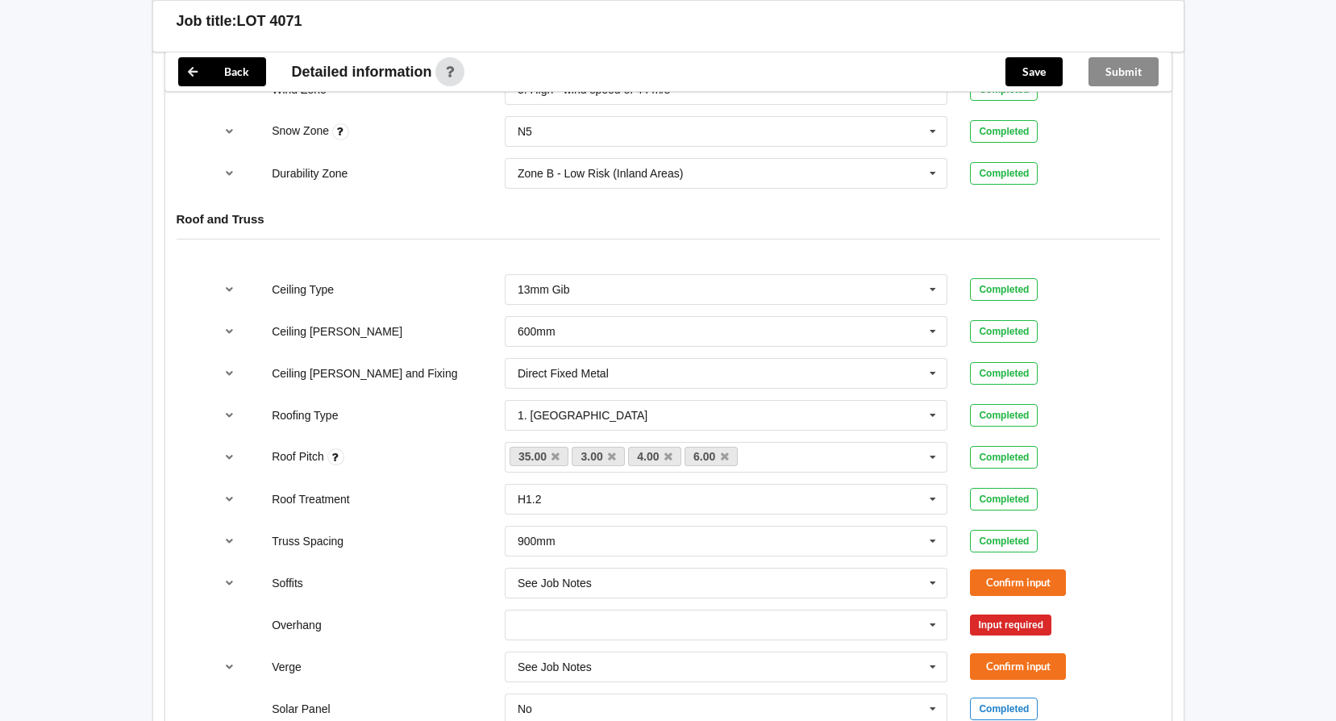
scroll to position [887, 0]
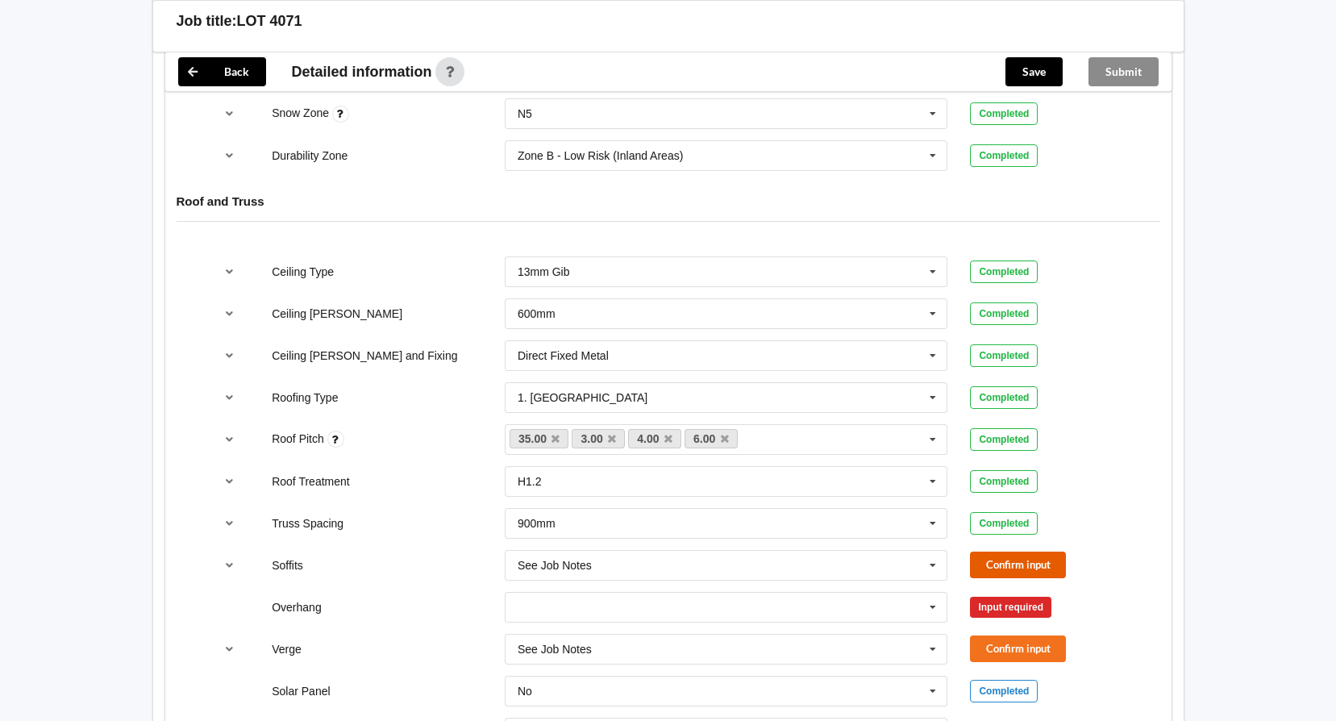
click at [1042, 551] on button "Confirm input" at bounding box center [1018, 564] width 96 height 27
click at [931, 599] on icon at bounding box center [933, 608] width 24 height 30
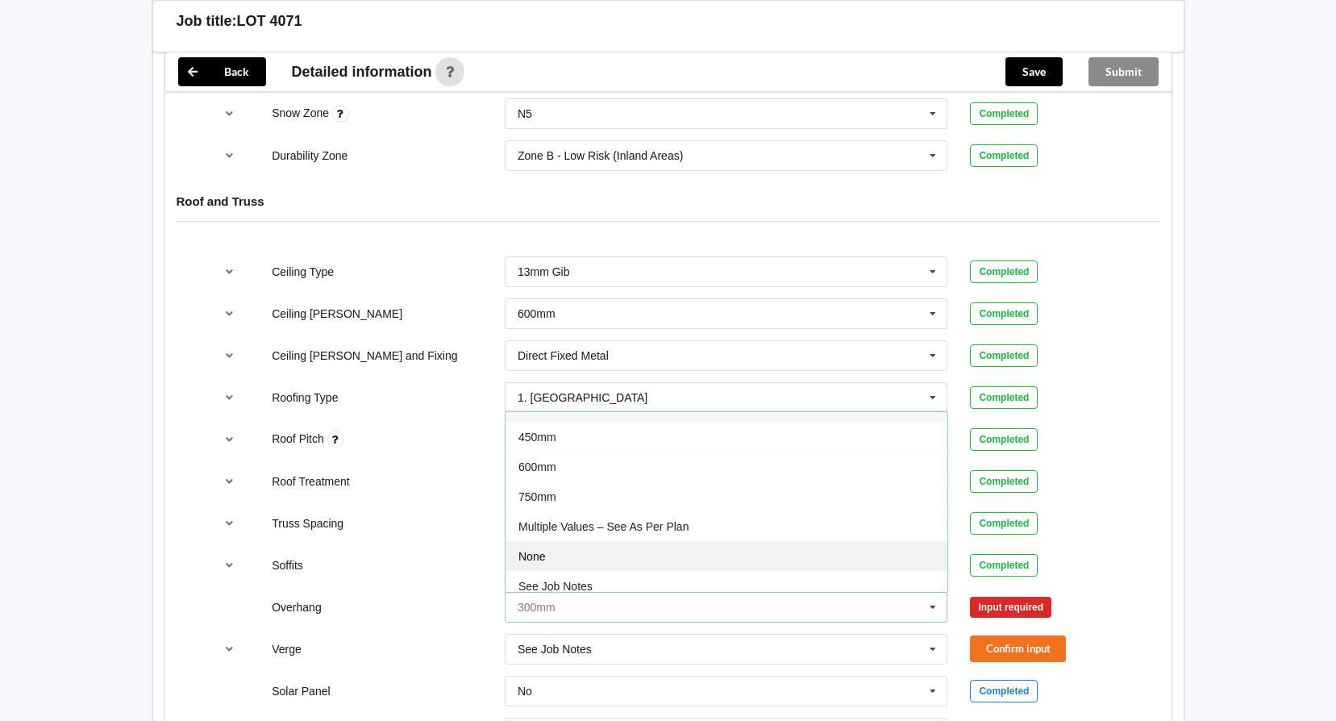
scroll to position [29, 0]
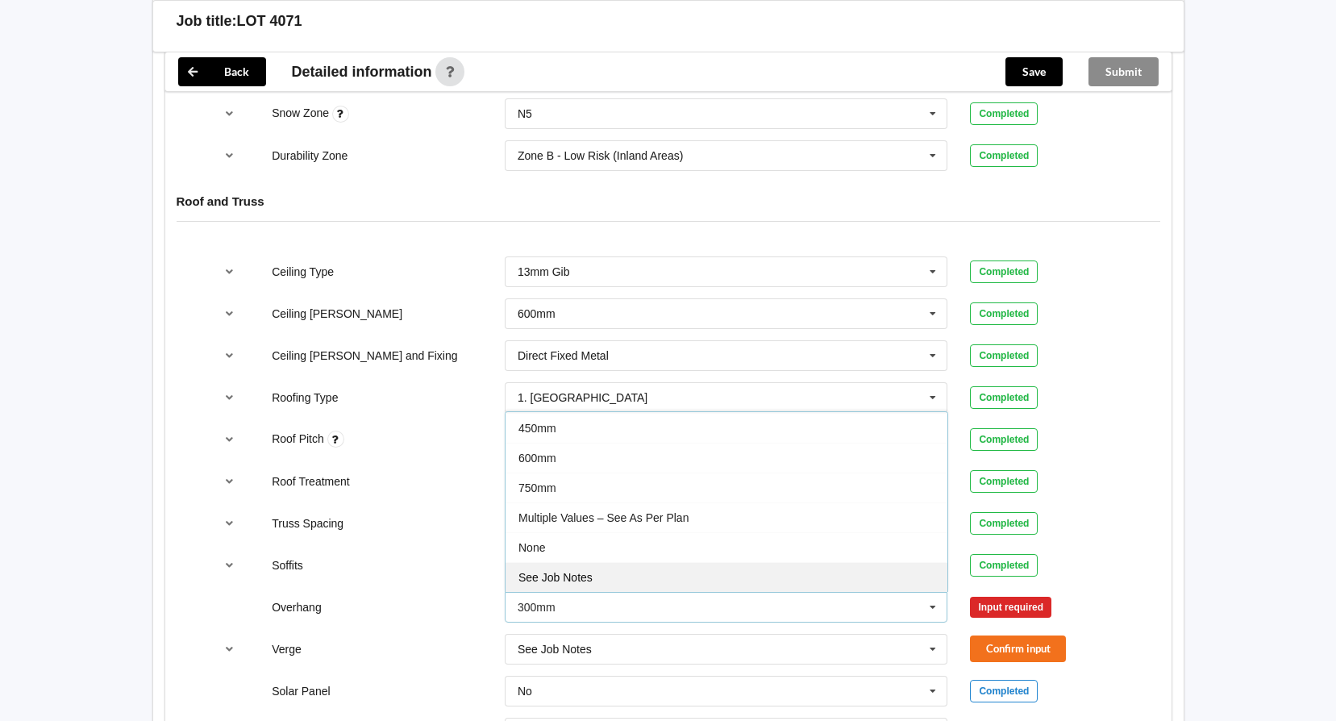
click at [718, 564] on div "See Job Notes" at bounding box center [727, 577] width 442 height 30
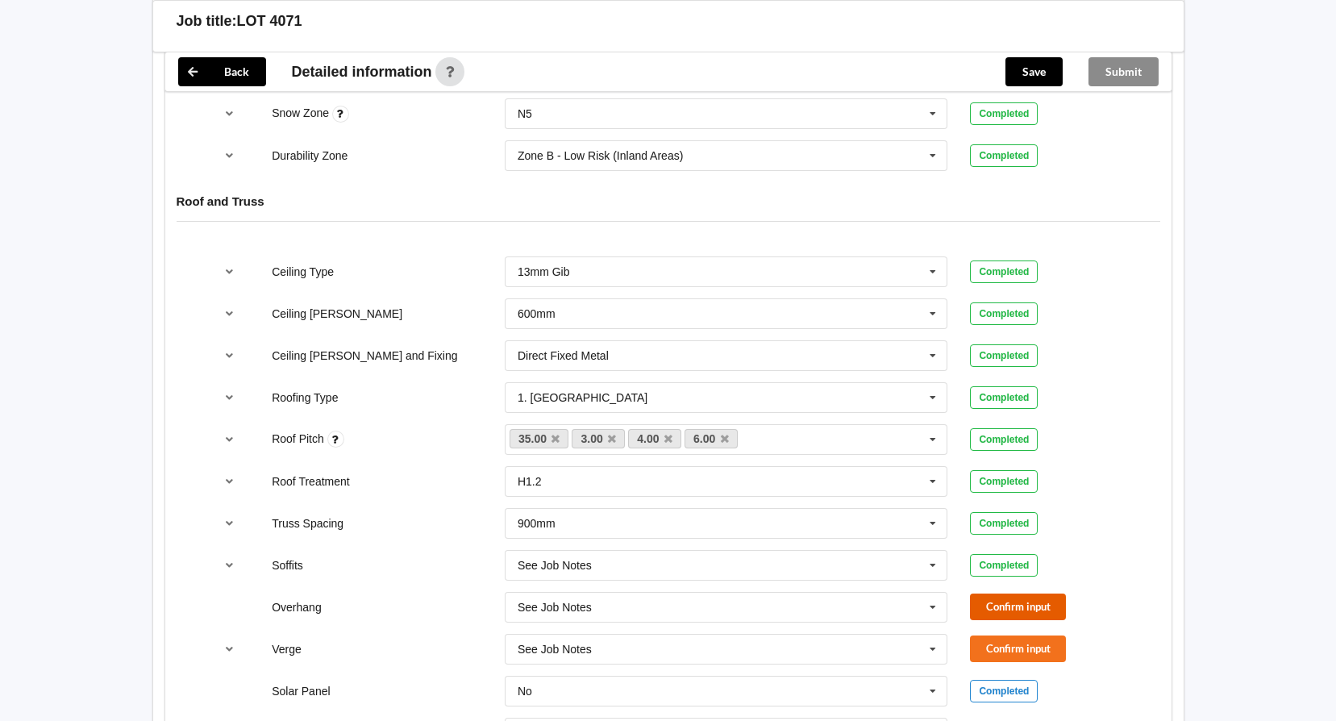
click at [1007, 593] on button "Confirm input" at bounding box center [1018, 606] width 96 height 27
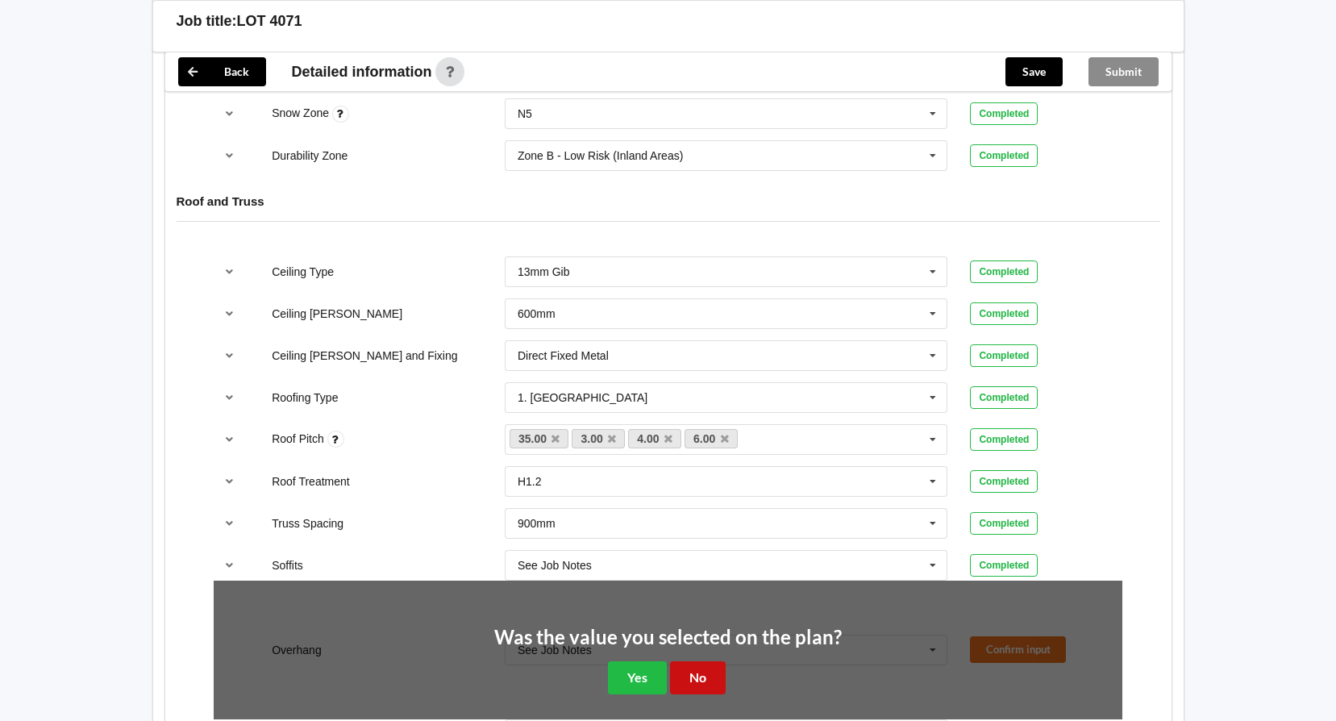
click at [709, 661] on button "No" at bounding box center [698, 677] width 56 height 33
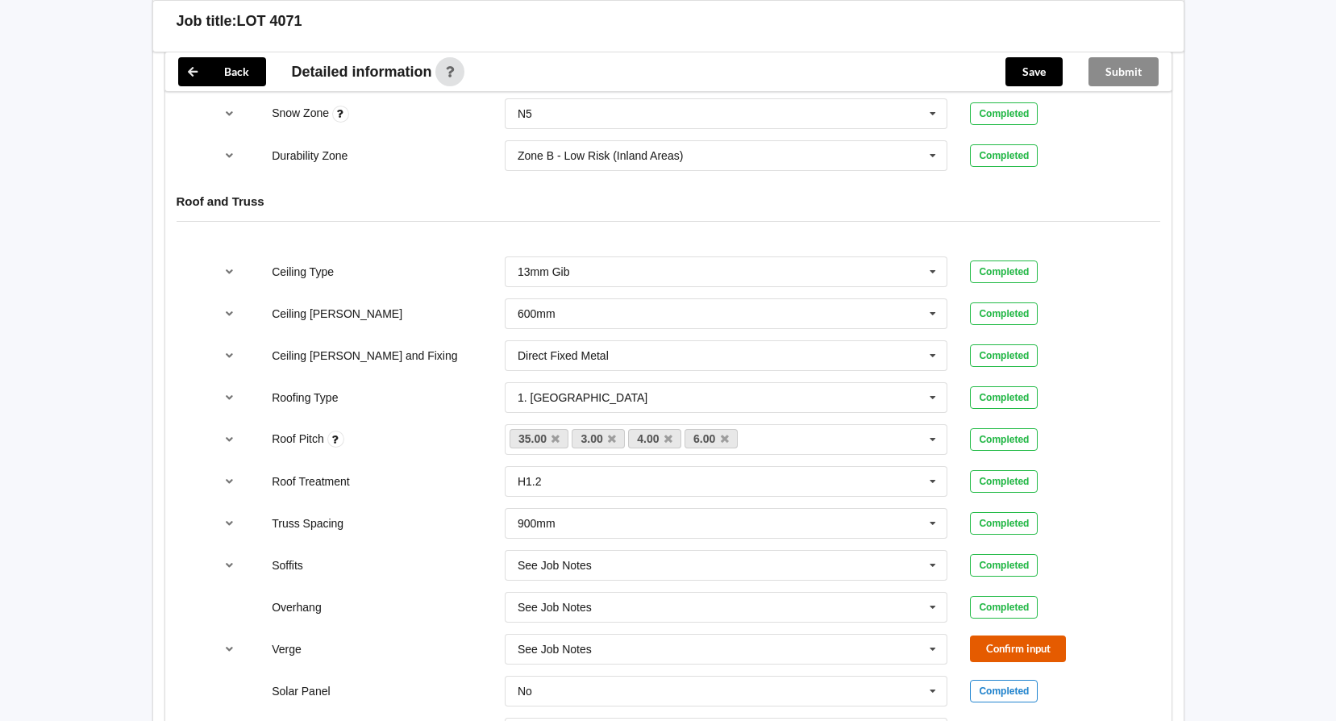
click at [1001, 638] on button "Confirm input" at bounding box center [1018, 648] width 96 height 27
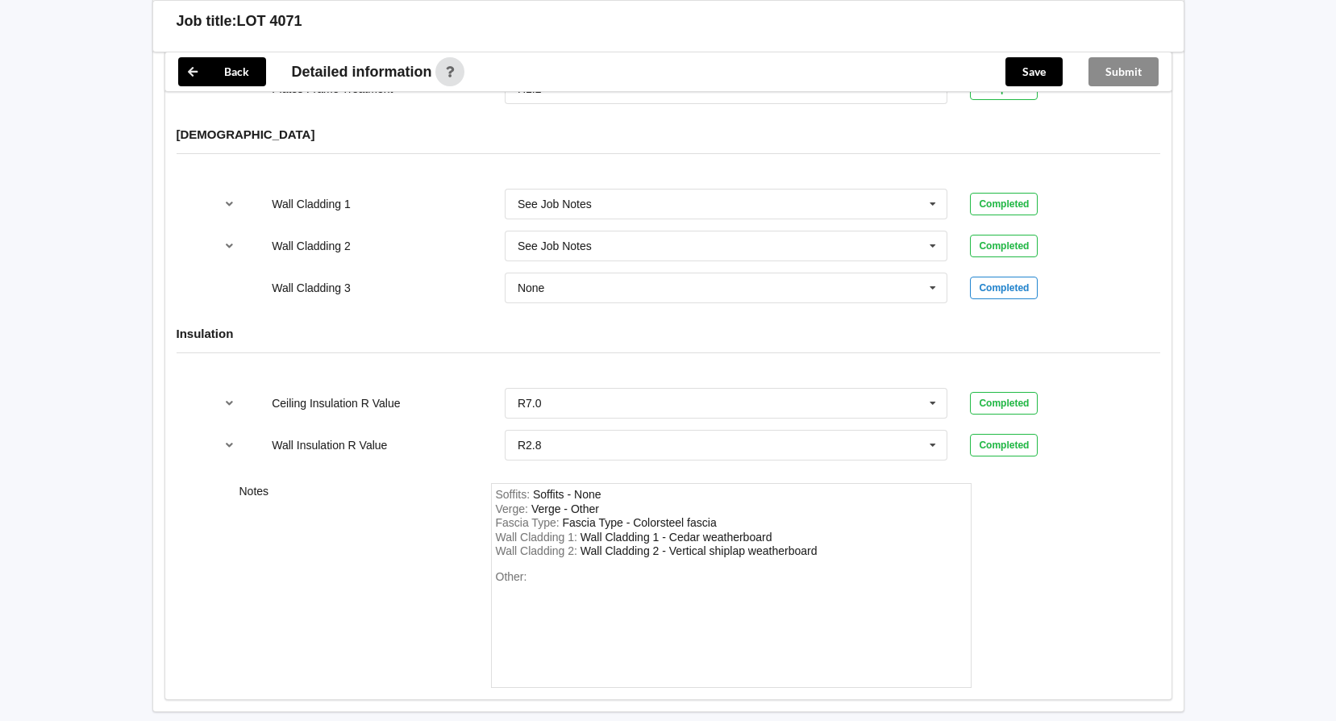
scroll to position [2091, 0]
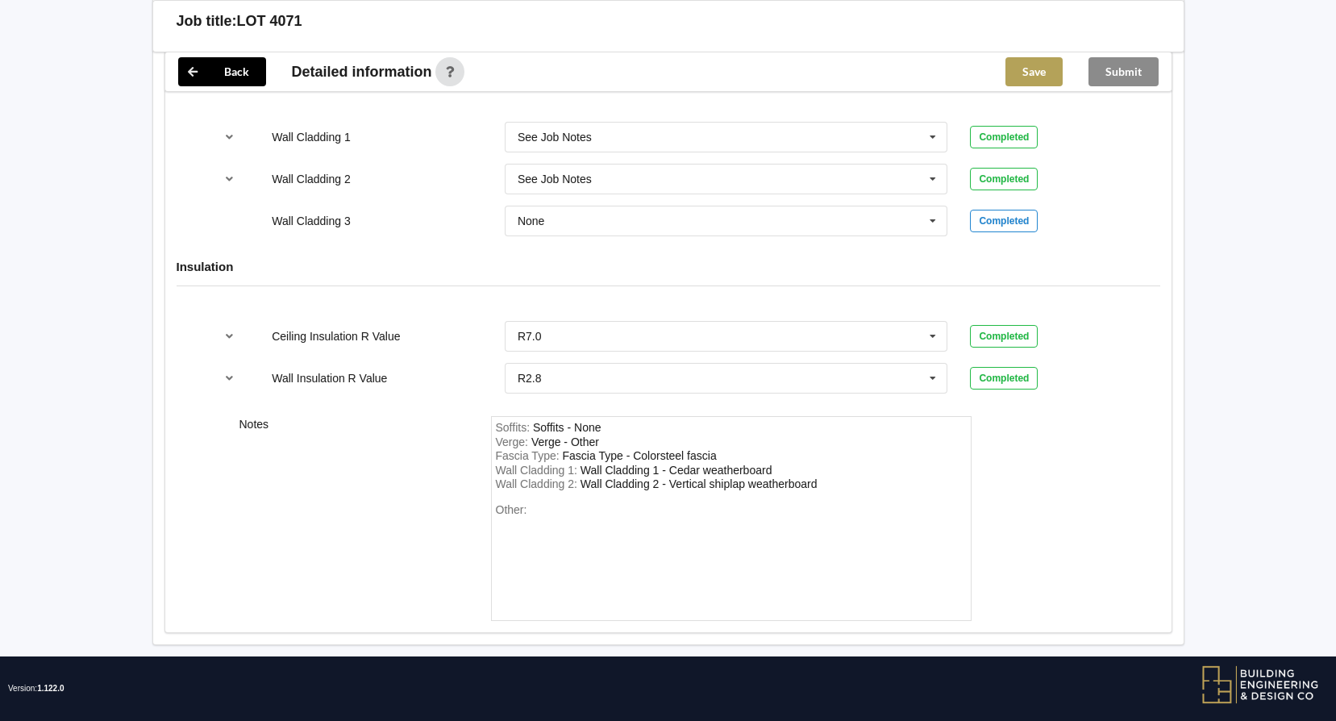
click at [1027, 73] on button "Save" at bounding box center [1033, 71] width 57 height 29
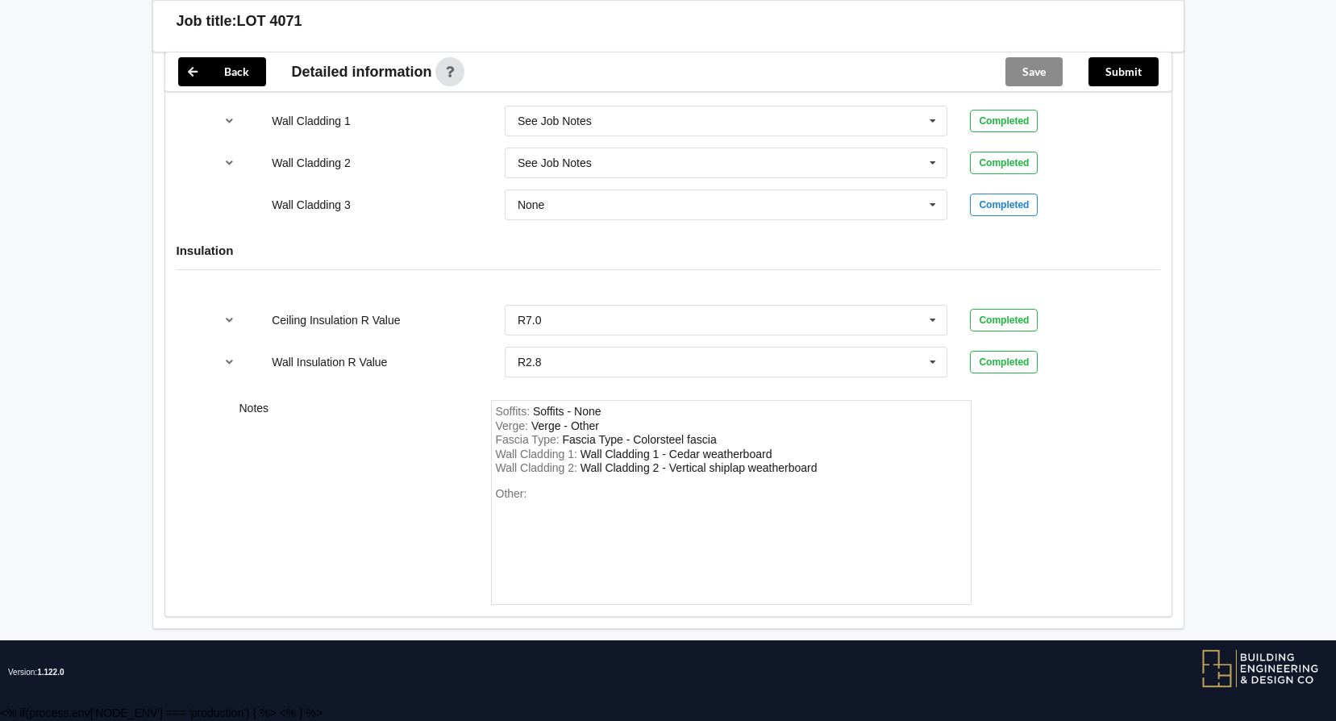
scroll to position [2016, 0]
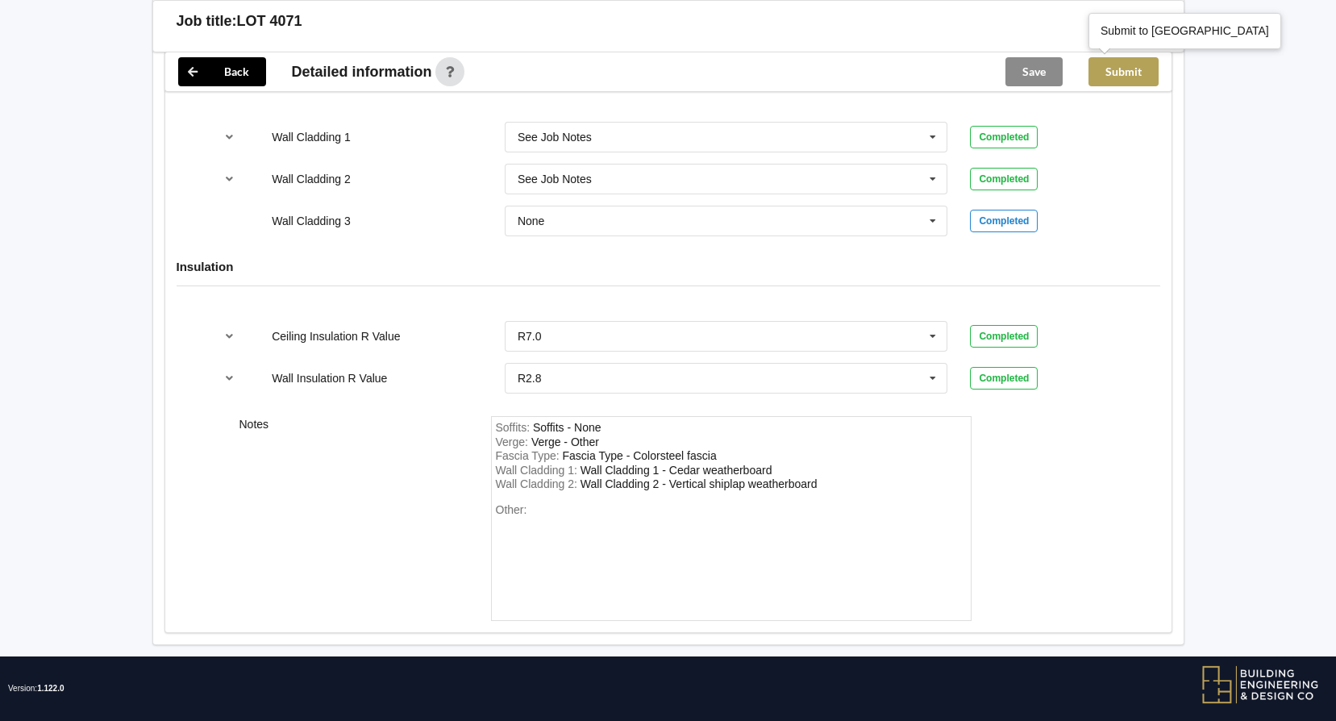
click at [1133, 74] on button "Submit" at bounding box center [1123, 71] width 70 height 29
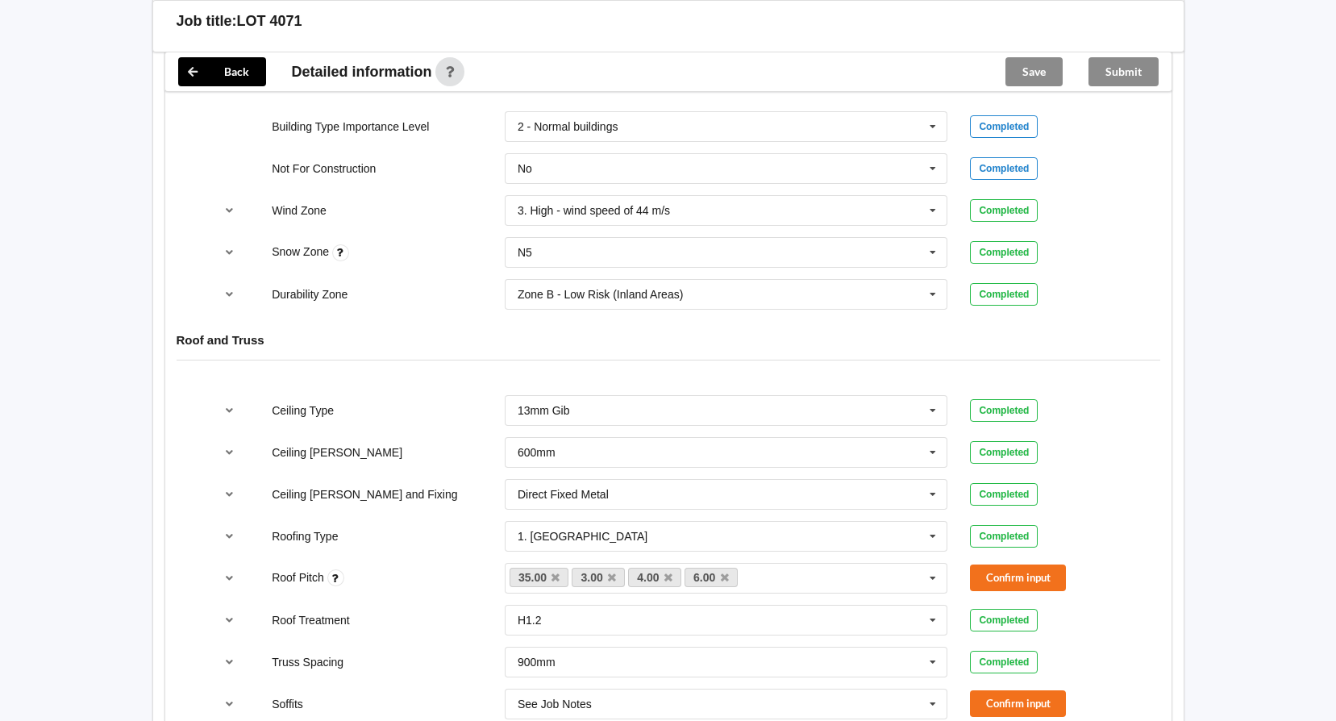
scroll to position [806, 0]
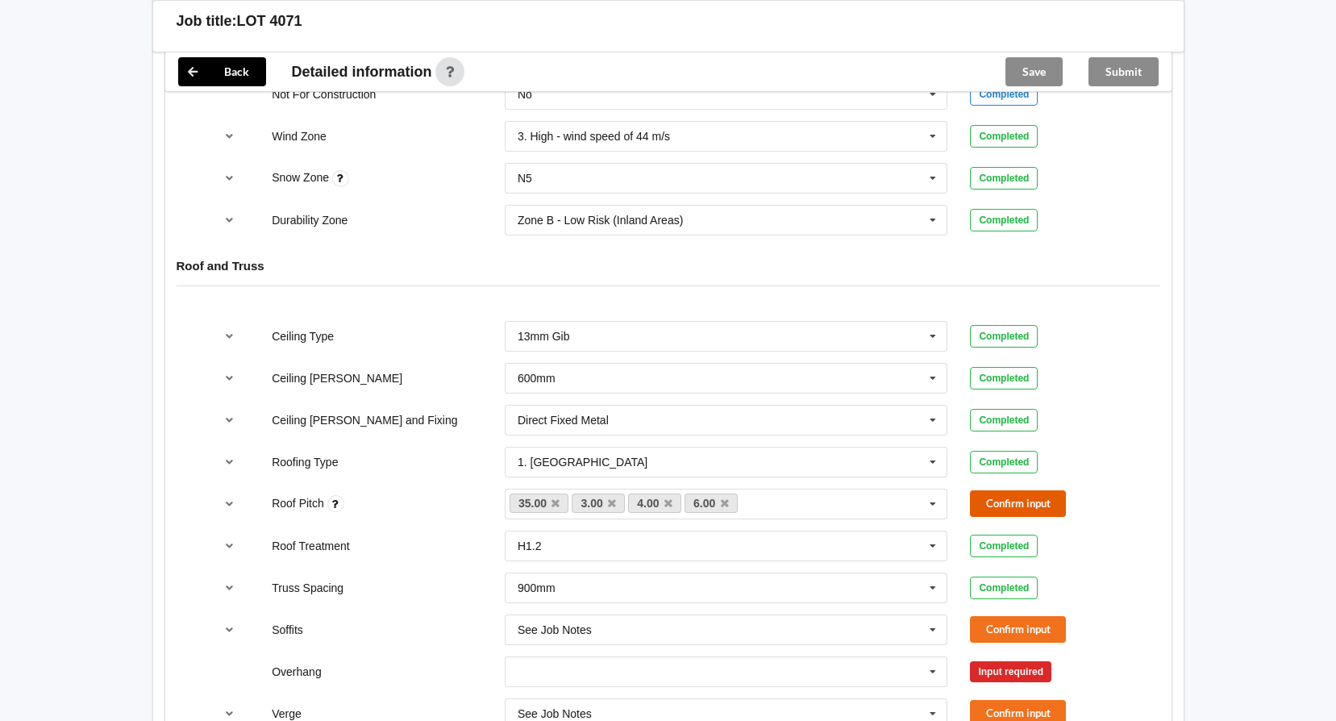
click at [1051, 501] on button "Confirm input" at bounding box center [1018, 503] width 96 height 27
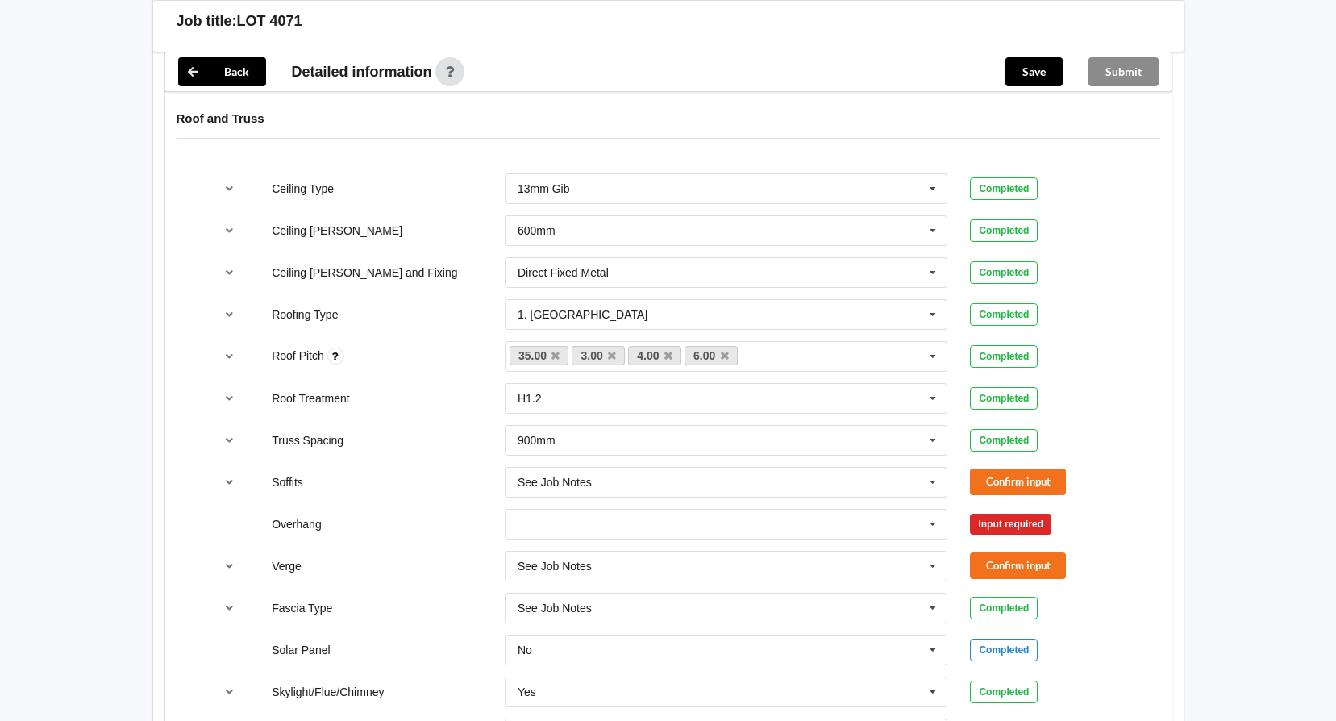
scroll to position [968, 0]
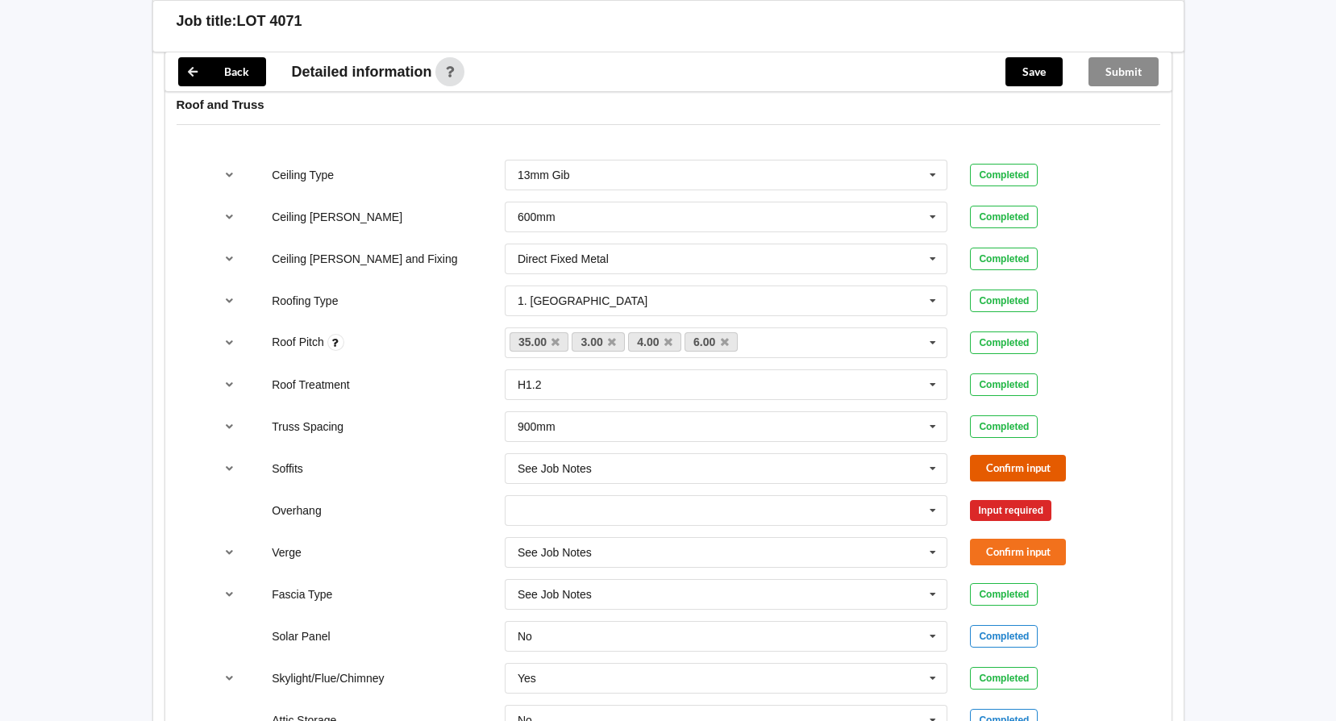
click at [1044, 468] on button "Confirm input" at bounding box center [1018, 468] width 96 height 27
click at [934, 512] on icon at bounding box center [933, 511] width 24 height 30
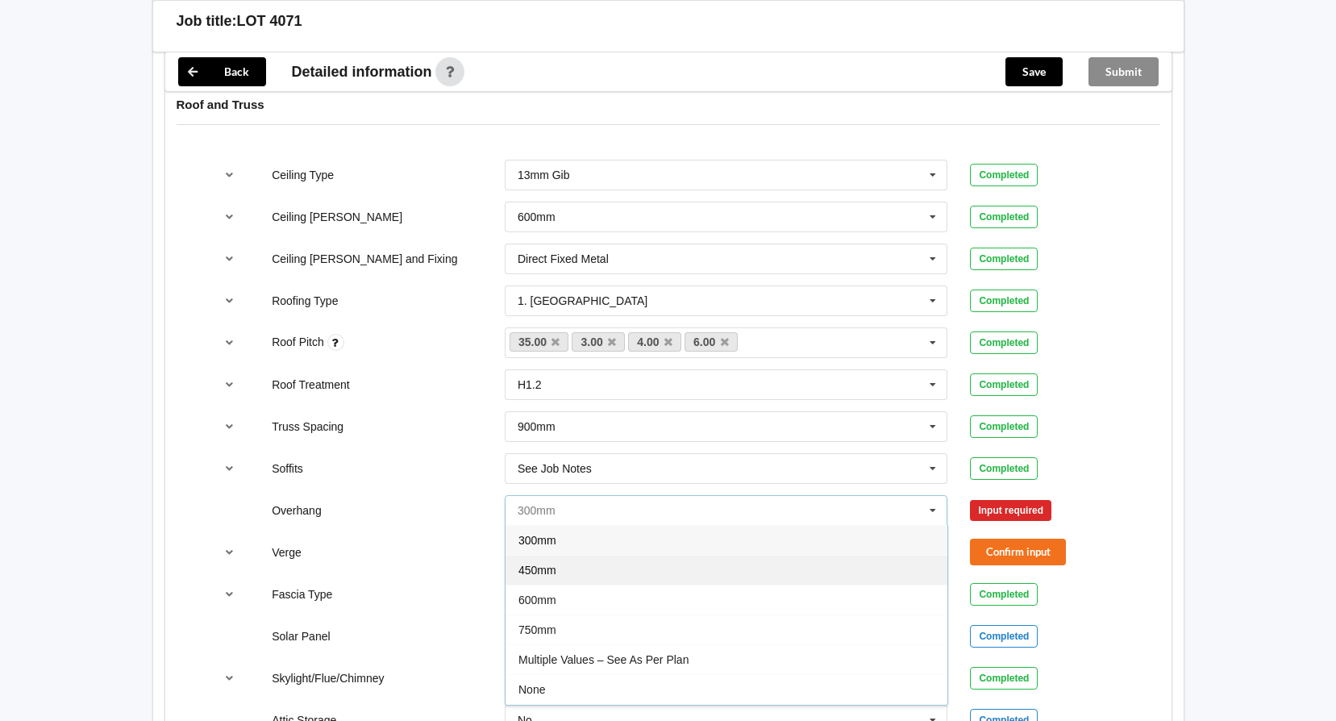
scroll to position [29, 0]
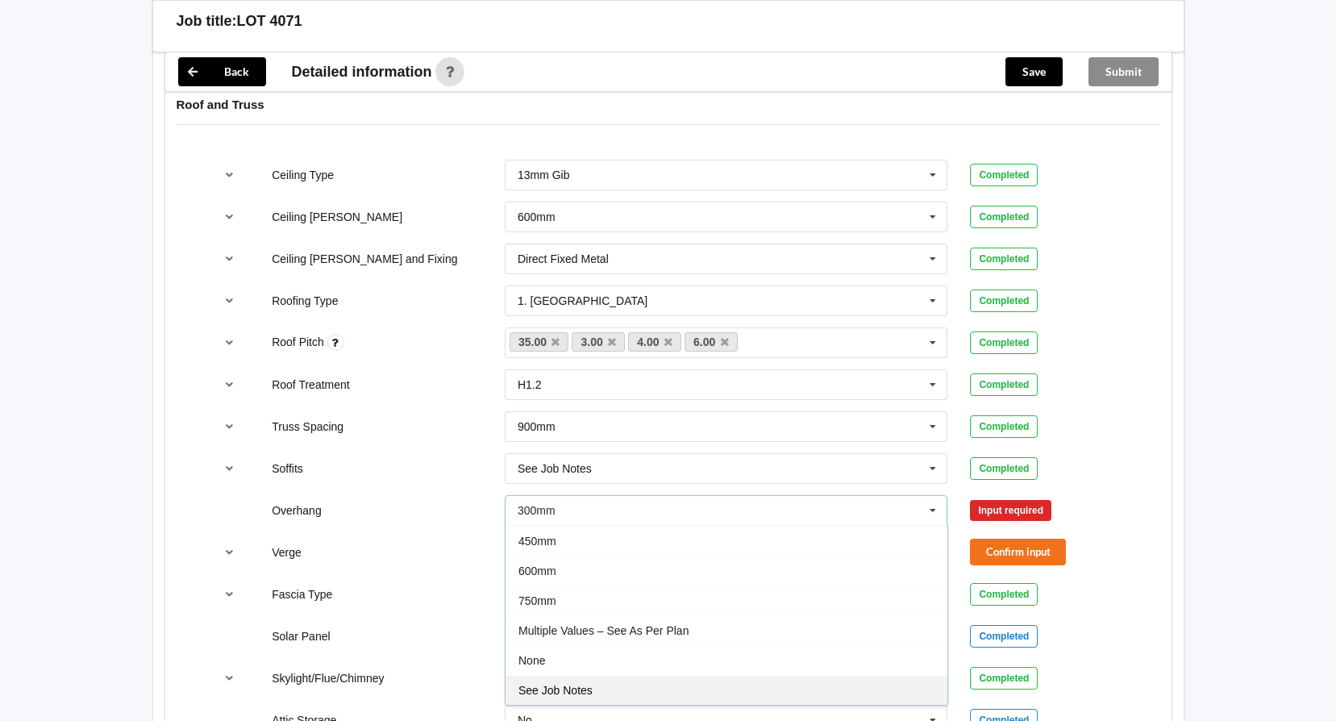
click at [573, 693] on span "See Job Notes" at bounding box center [555, 690] width 74 height 13
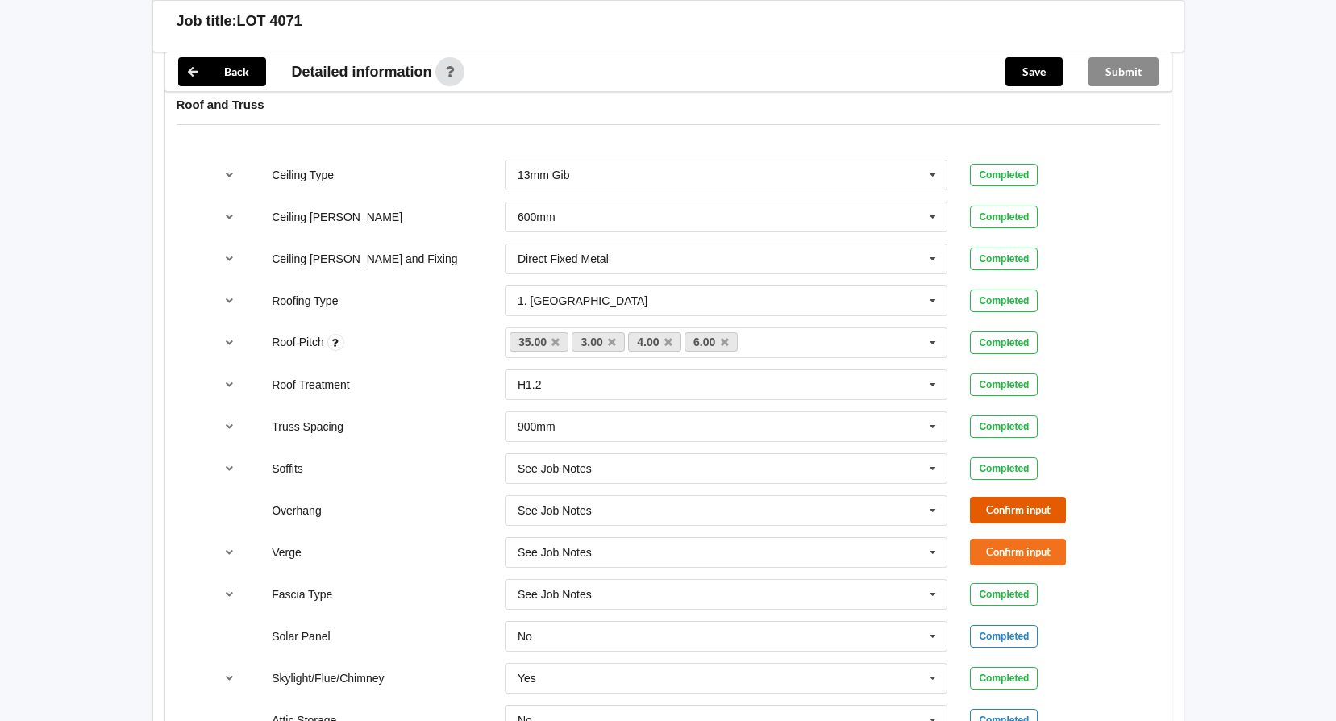
click at [1026, 508] on button "Confirm input" at bounding box center [1018, 510] width 96 height 27
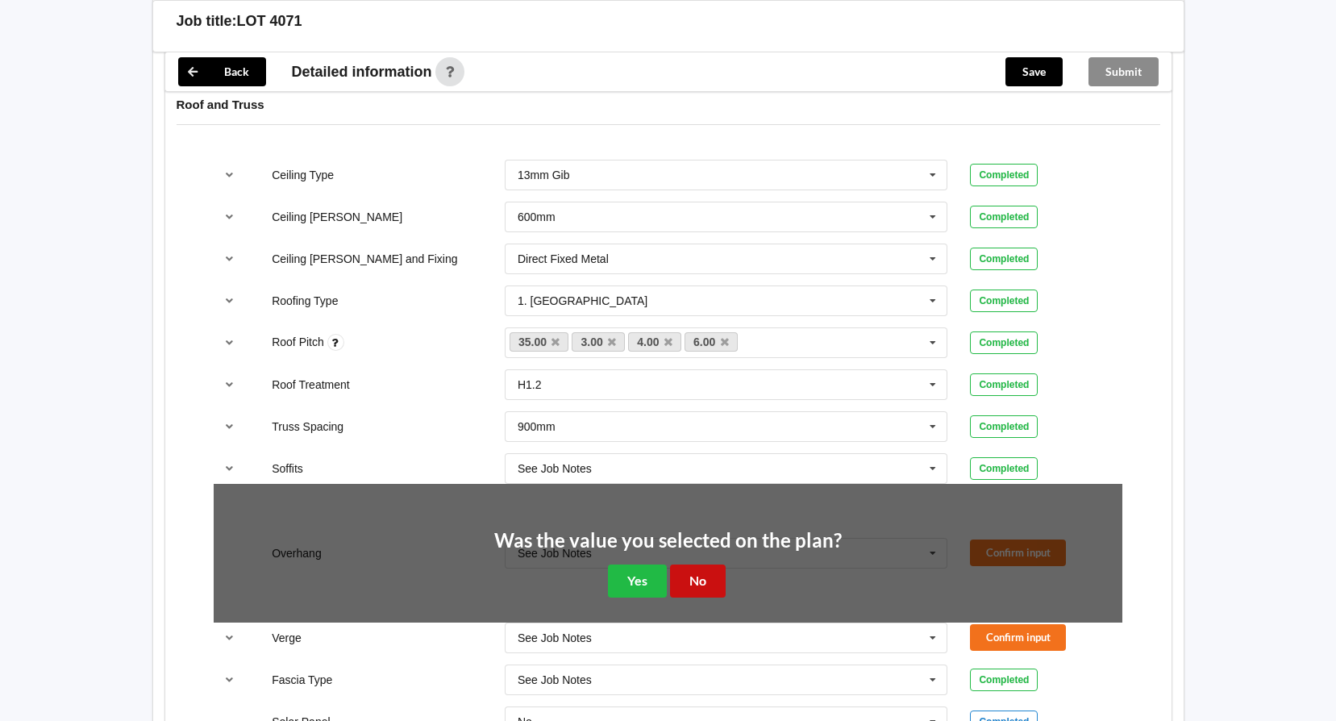
click at [700, 581] on button "No" at bounding box center [698, 580] width 56 height 33
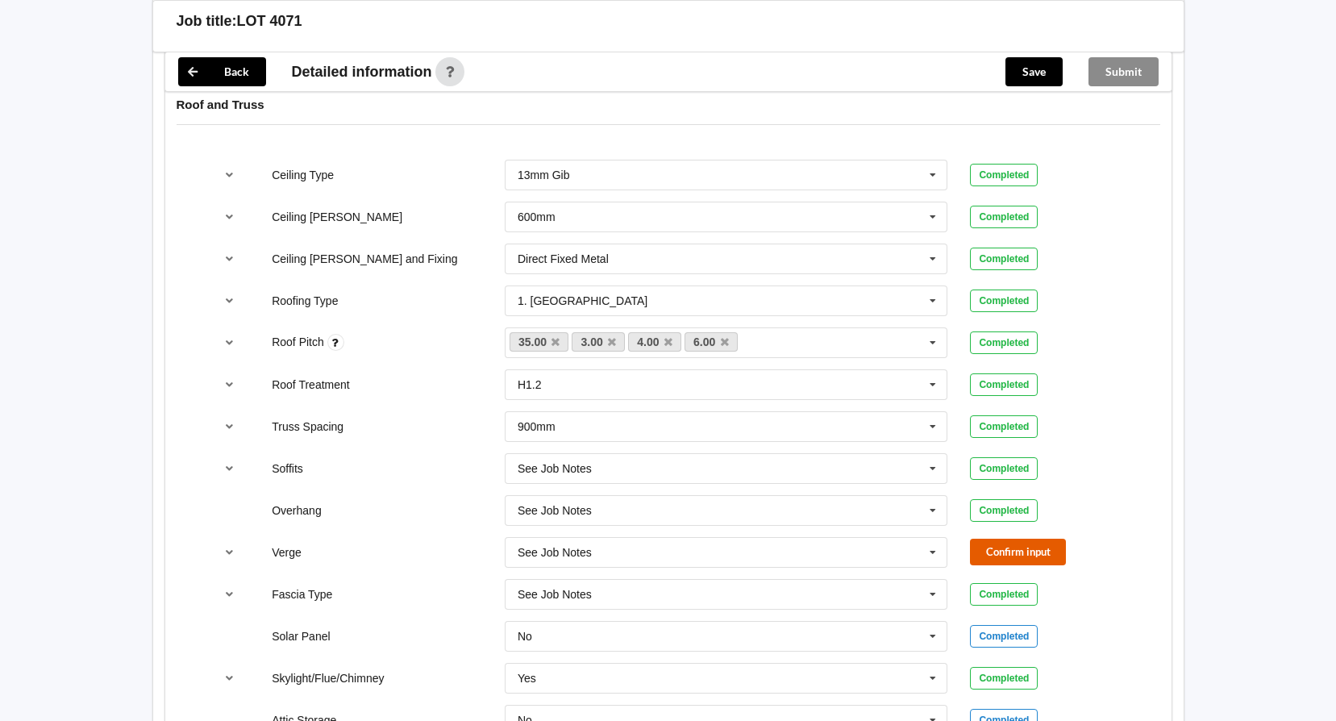
click at [984, 550] on button "Confirm input" at bounding box center [1018, 552] width 96 height 27
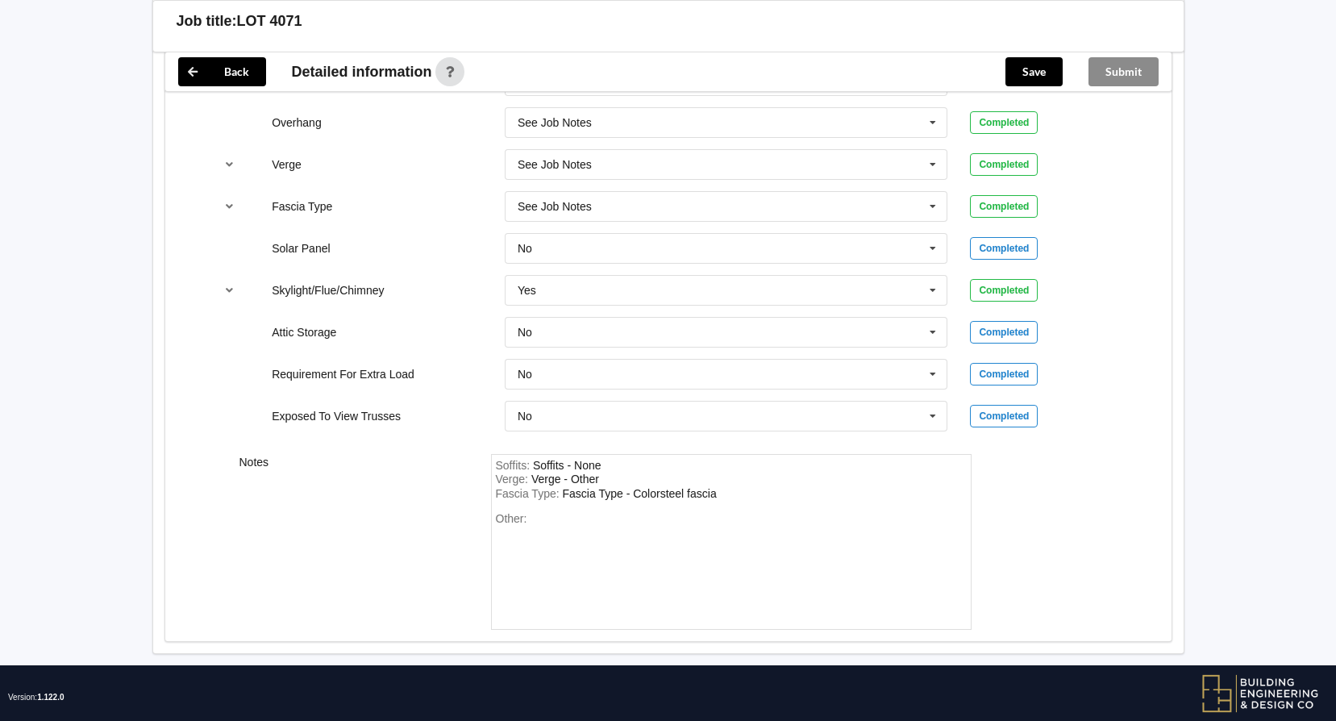
scroll to position [1380, 0]
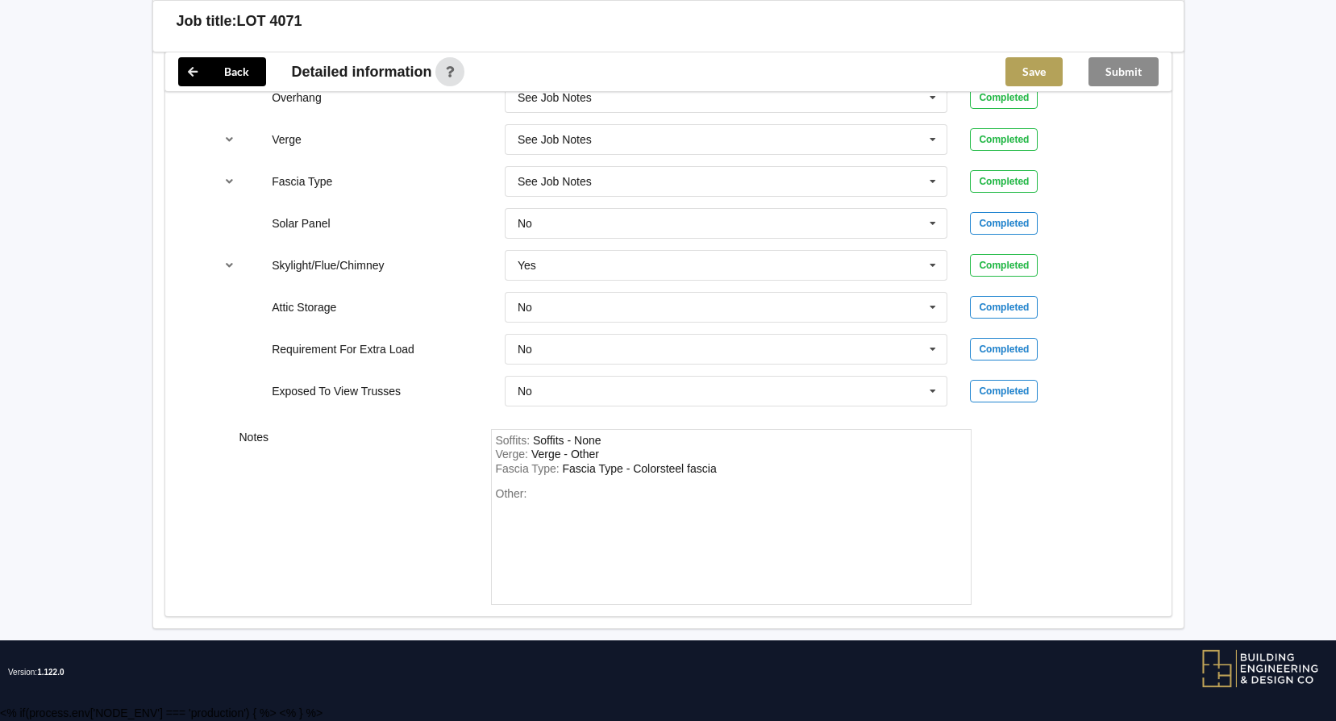
click at [1029, 75] on button "Save" at bounding box center [1033, 71] width 57 height 29
click at [1126, 77] on button "Submit" at bounding box center [1123, 71] width 70 height 29
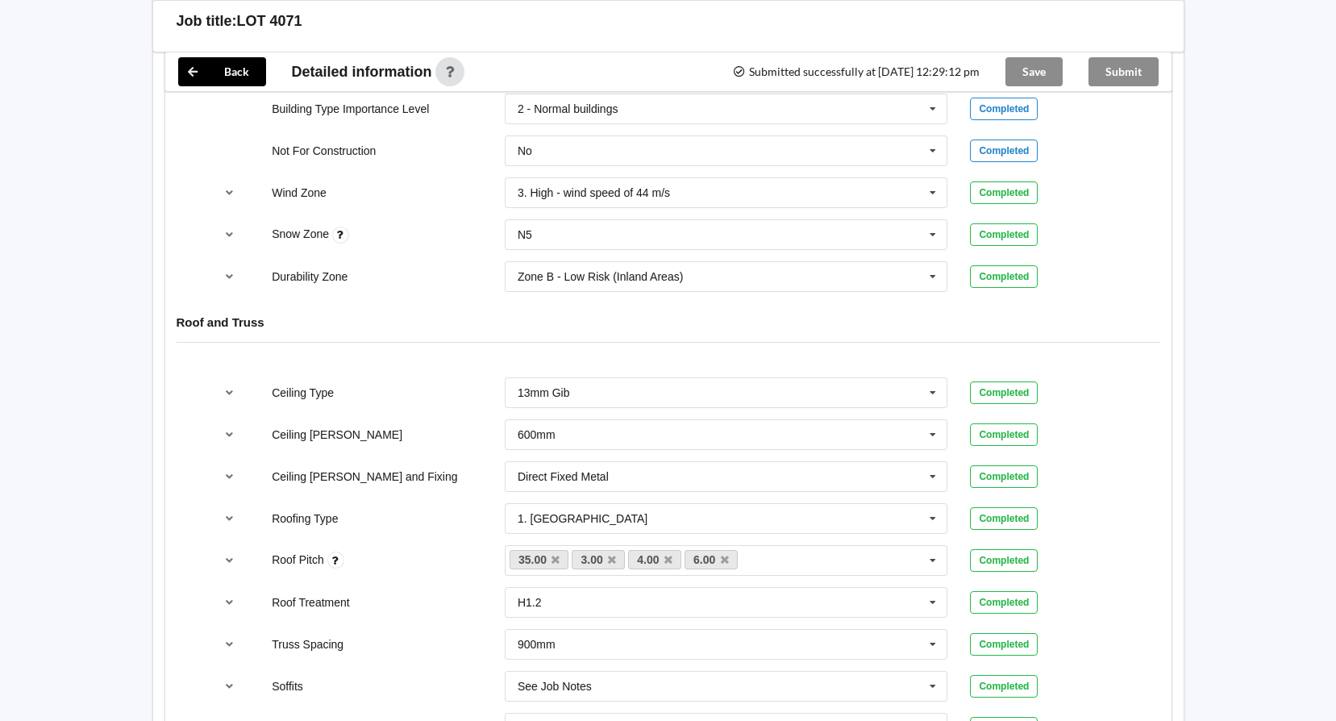
scroll to position [661, 0]
